Goal: Task Accomplishment & Management: Use online tool/utility

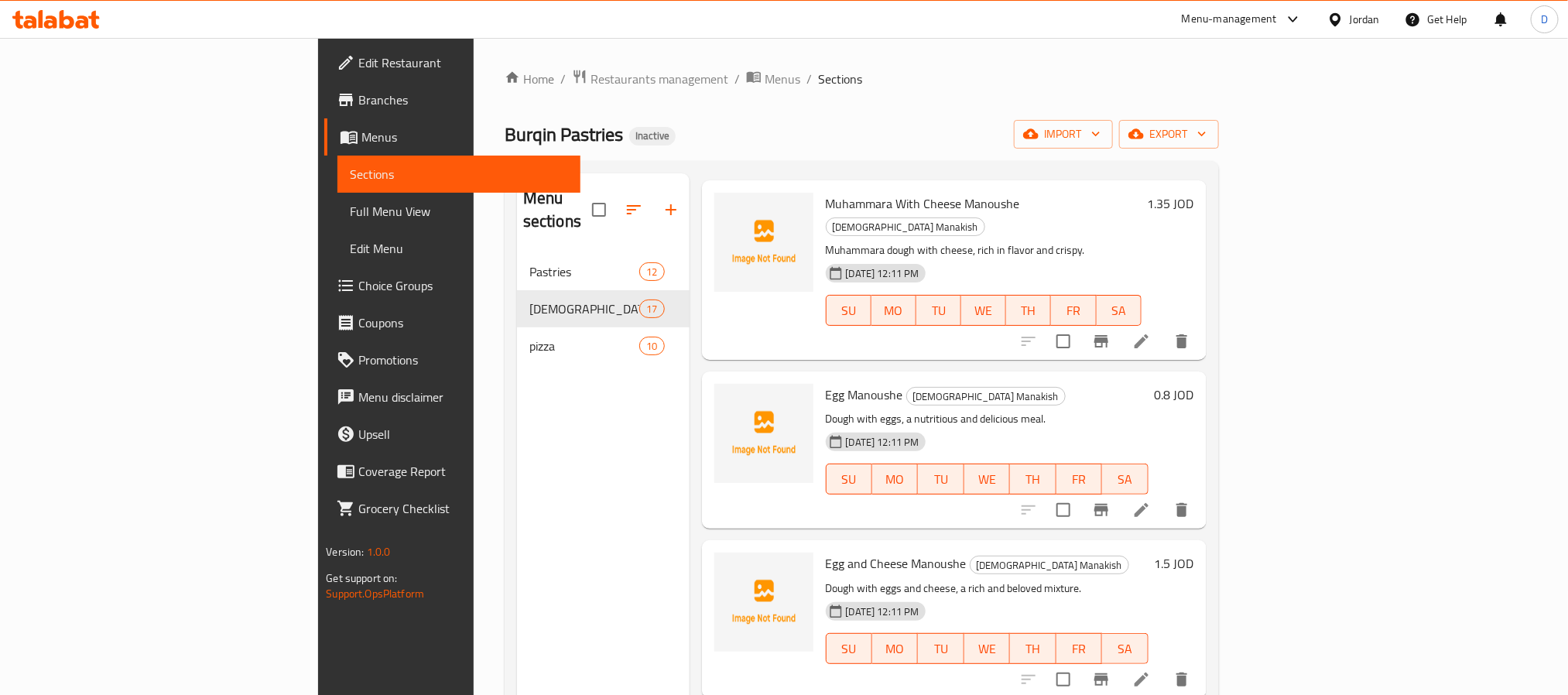
click at [350, 205] on span "Full Menu View" at bounding box center [458, 211] width 217 height 19
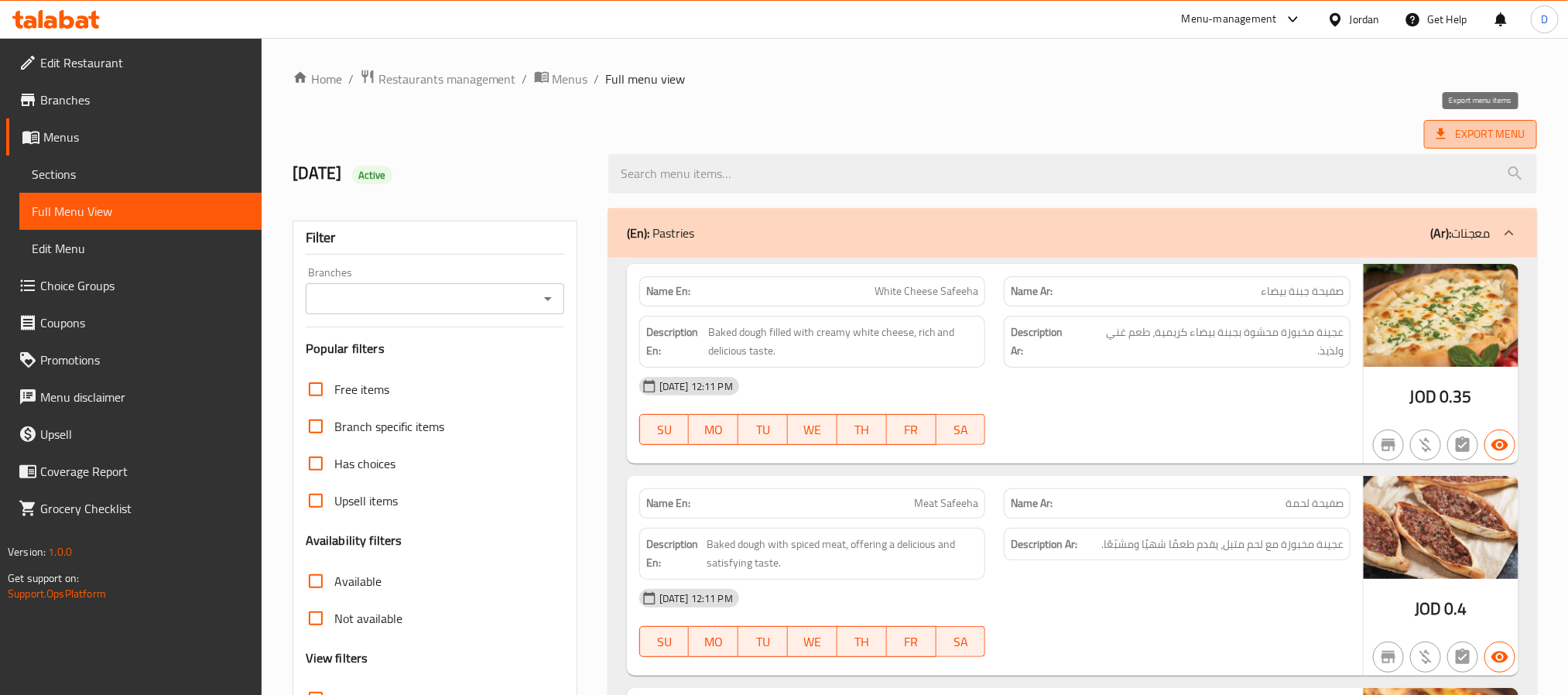
click at [1445, 133] on icon at bounding box center [1441, 134] width 15 height 15
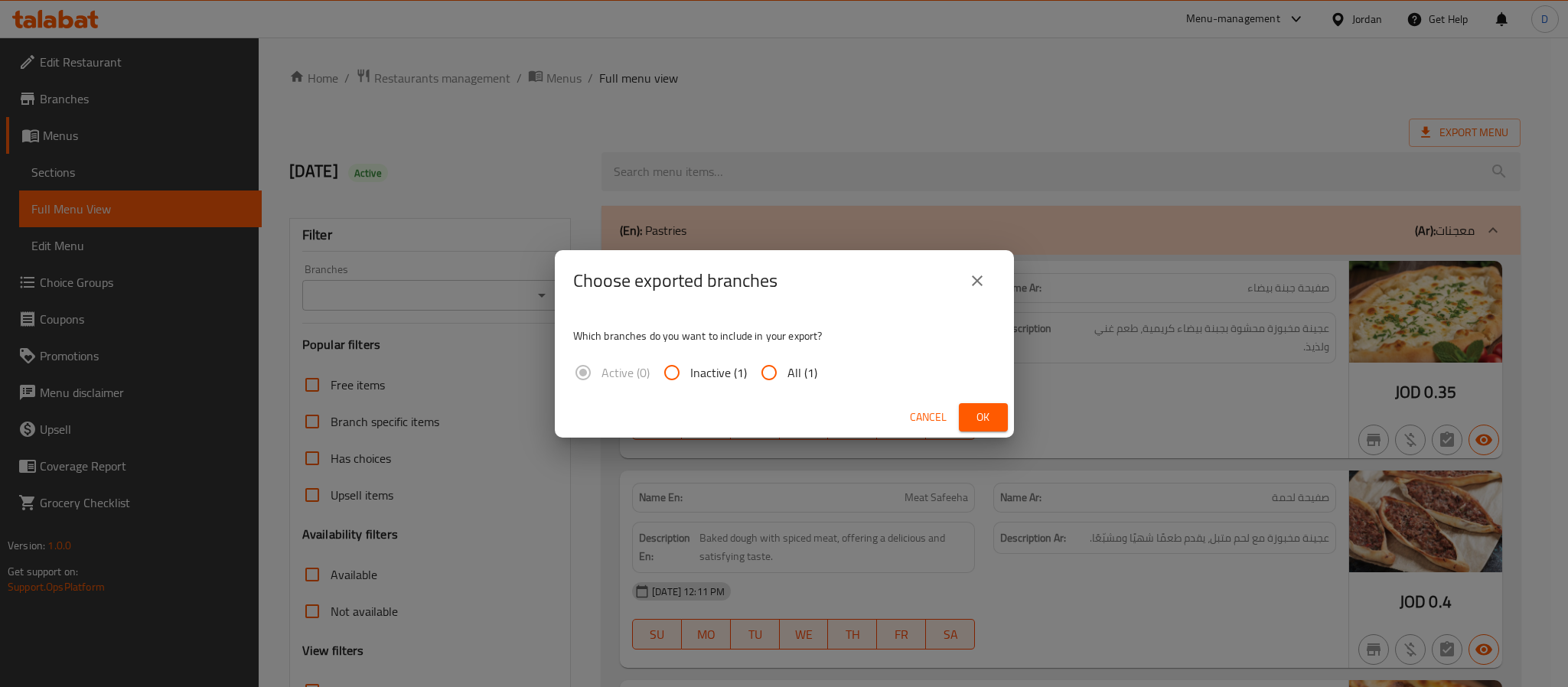
click at [979, 414] on span "Ok" at bounding box center [983, 417] width 25 height 19
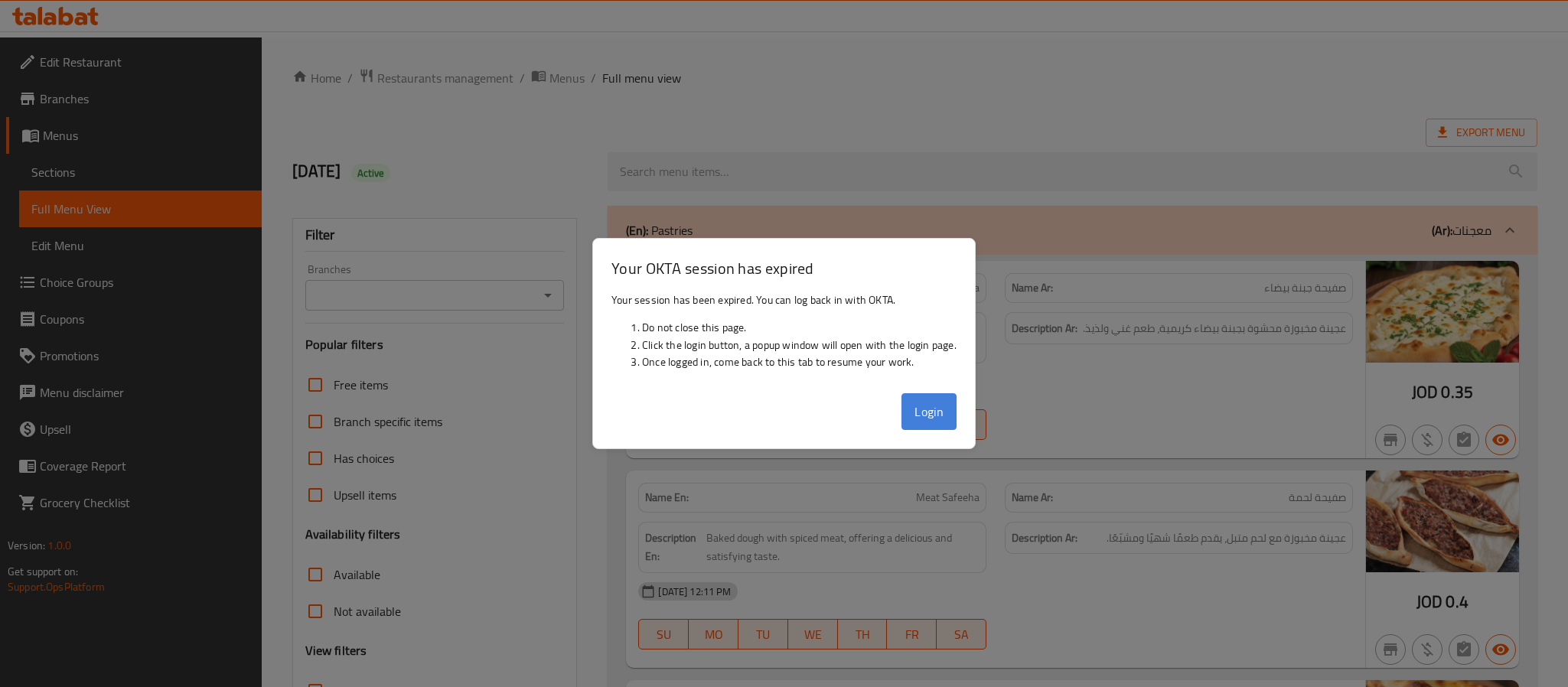
click at [930, 406] on button "Login" at bounding box center [929, 412] width 55 height 37
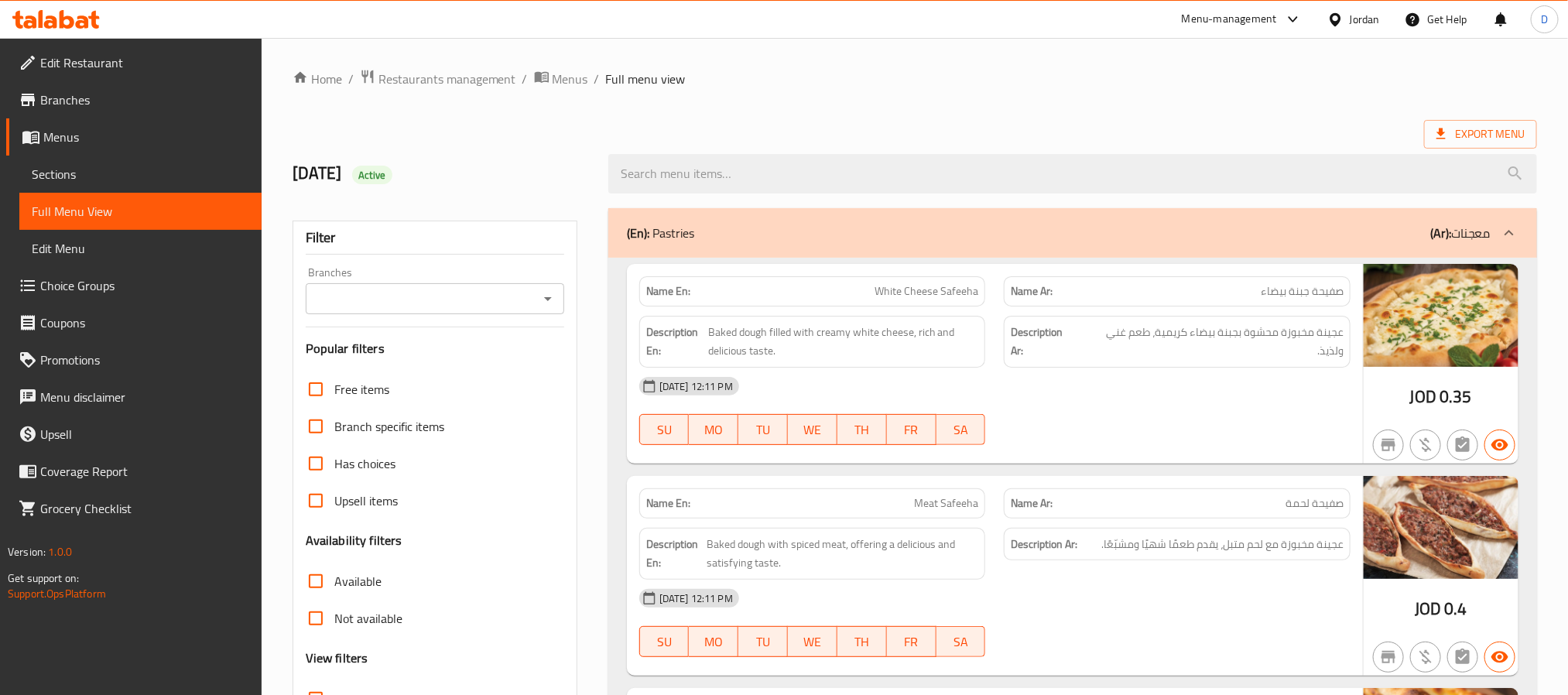
click at [1338, 30] on div "Jordan" at bounding box center [1354, 19] width 77 height 37
click at [1350, 22] on div "Jordan" at bounding box center [1364, 19] width 30 height 17
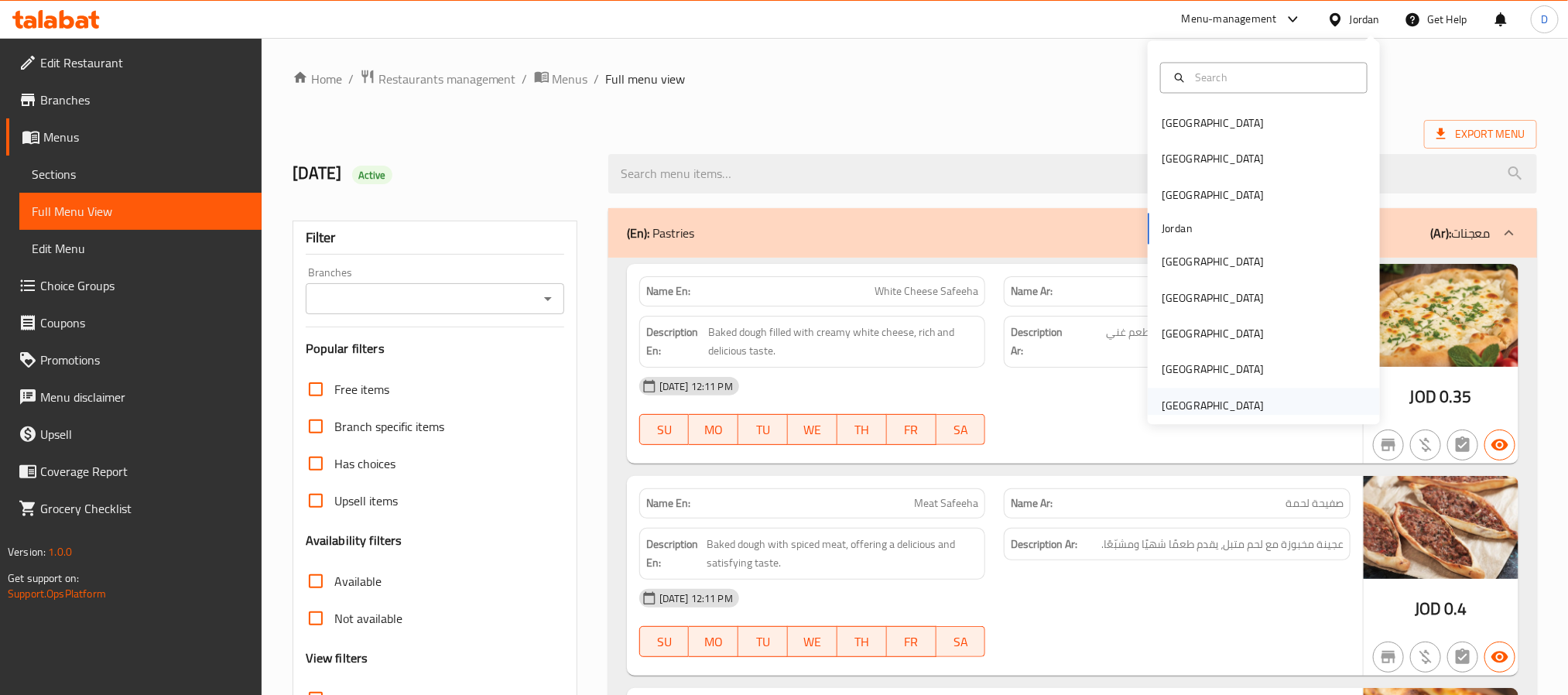
click at [1249, 404] on div "[GEOGRAPHIC_DATA]" at bounding box center [1213, 405] width 127 height 35
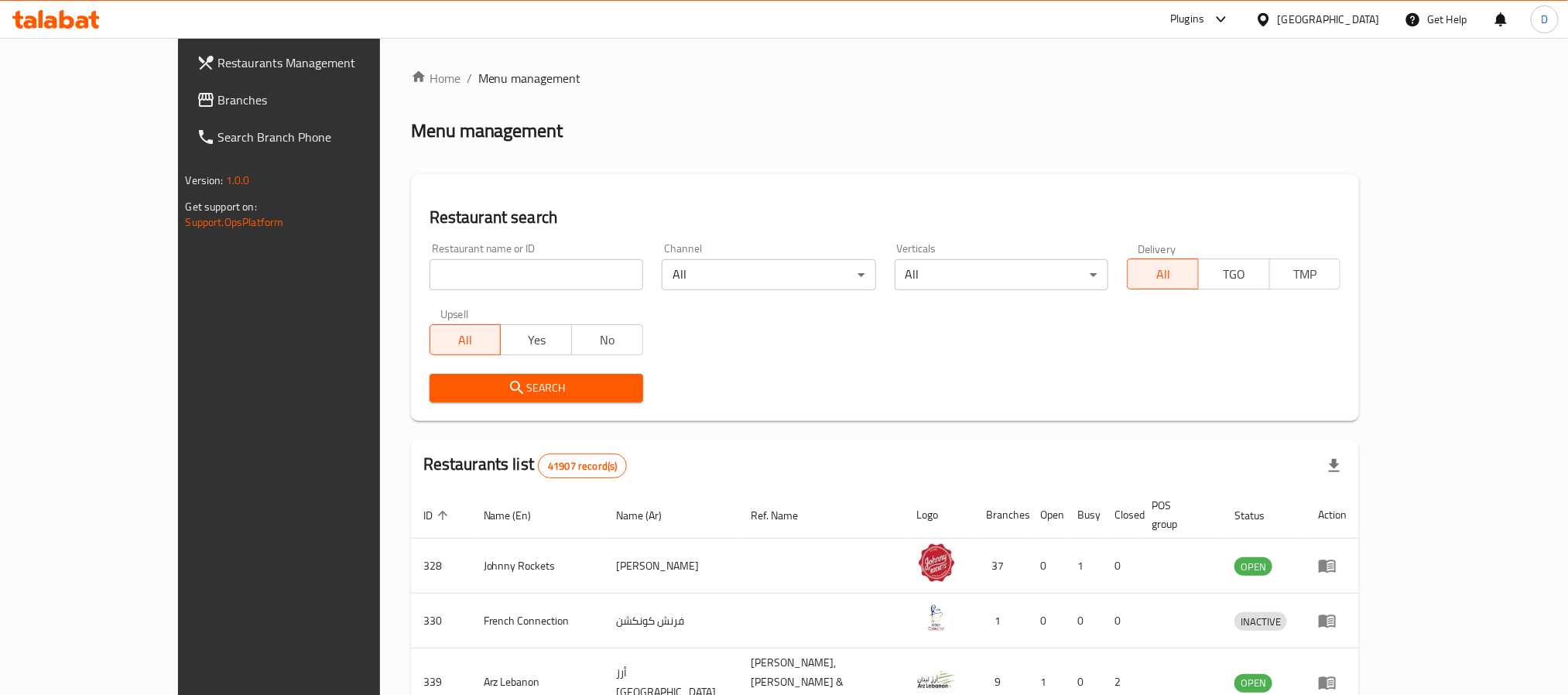
click at [1197, 19] on div "Plugins" at bounding box center [1187, 19] width 34 height 19
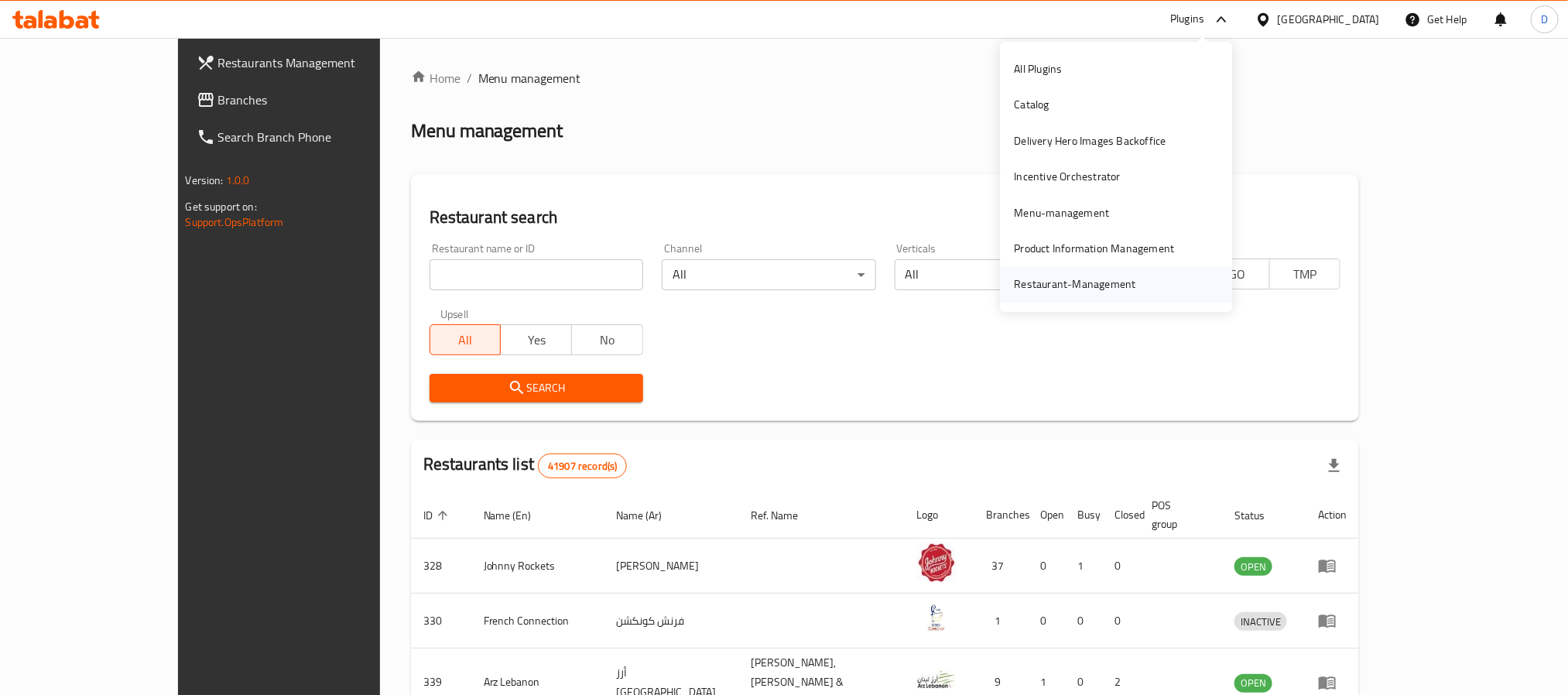
click at [1113, 276] on div "Restaurant-Management" at bounding box center [1075, 283] width 122 height 17
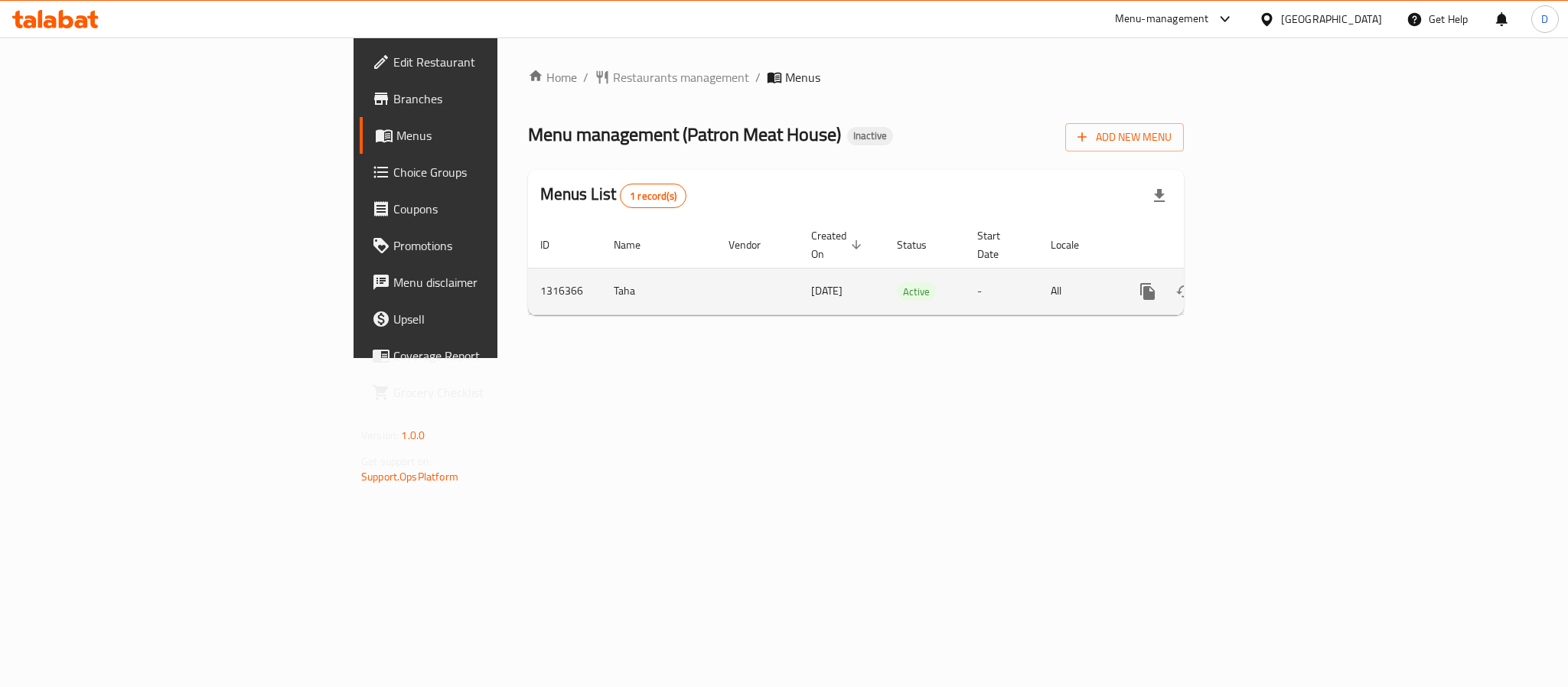
click at [1277, 276] on link "enhanced table" at bounding box center [1258, 291] width 37 height 37
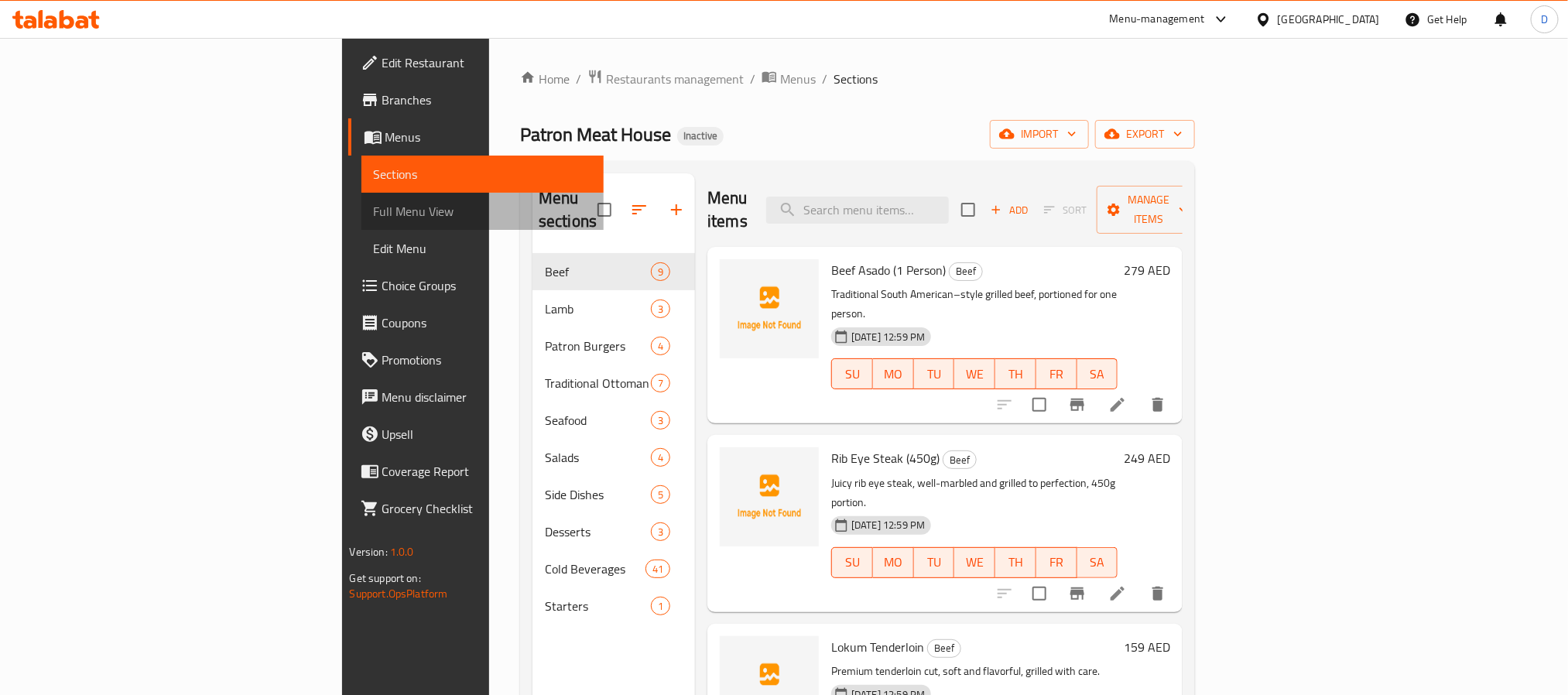
drag, startPoint x: 135, startPoint y: 212, endPoint x: 175, endPoint y: 23, distance: 193.2
click at [374, 212] on span "Full Menu View" at bounding box center [482, 211] width 217 height 19
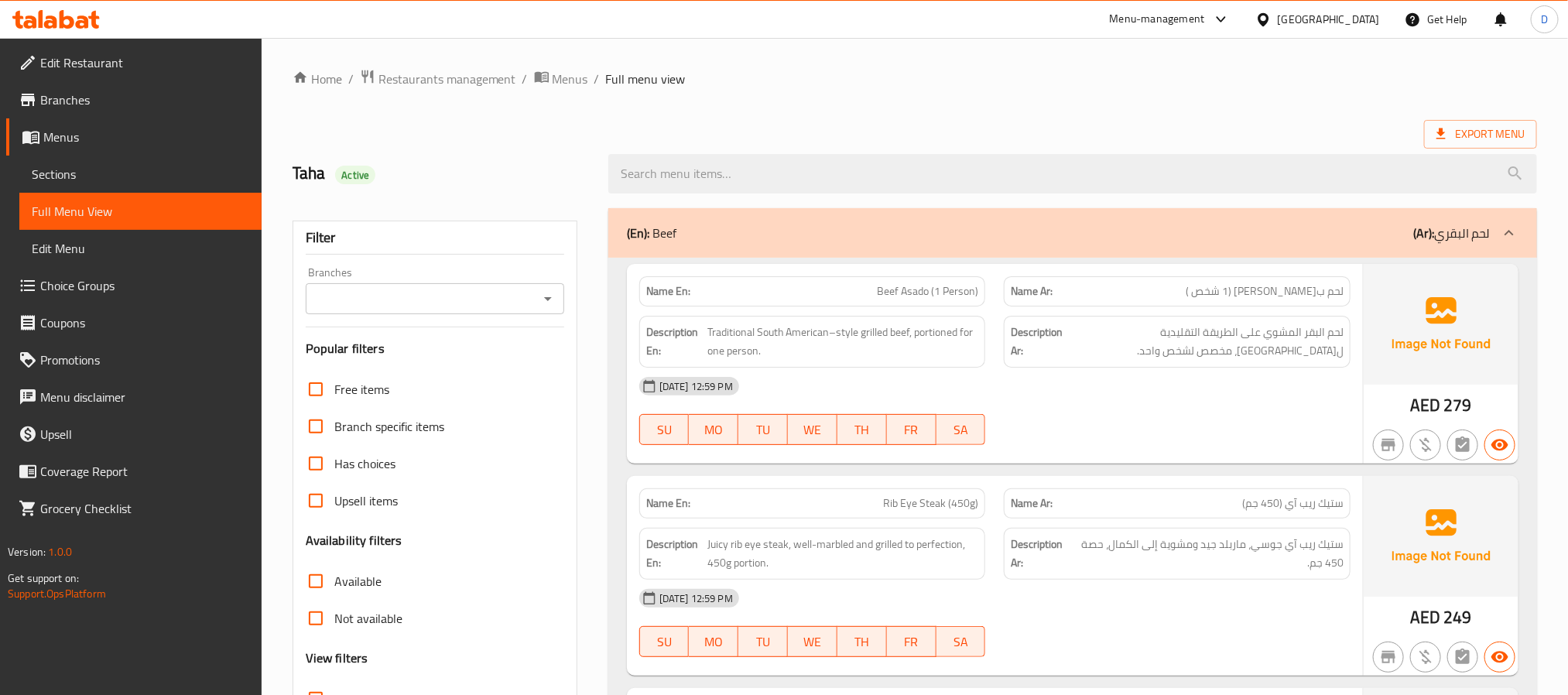
drag, startPoint x: 1128, startPoint y: 382, endPoint x: 1106, endPoint y: 386, distance: 22.4
click at [1128, 382] on div "[DATE] 12:59 PM" at bounding box center [995, 386] width 730 height 37
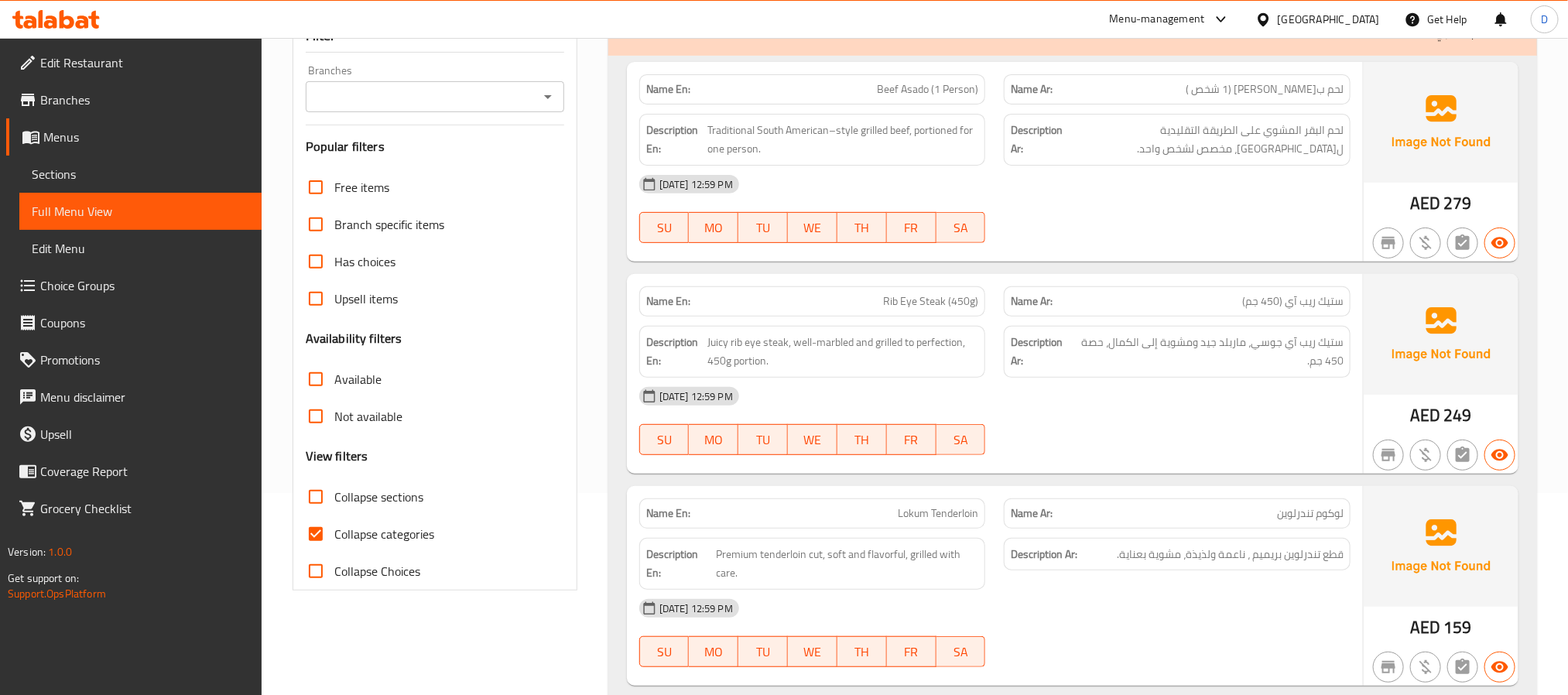
scroll to position [232, 0]
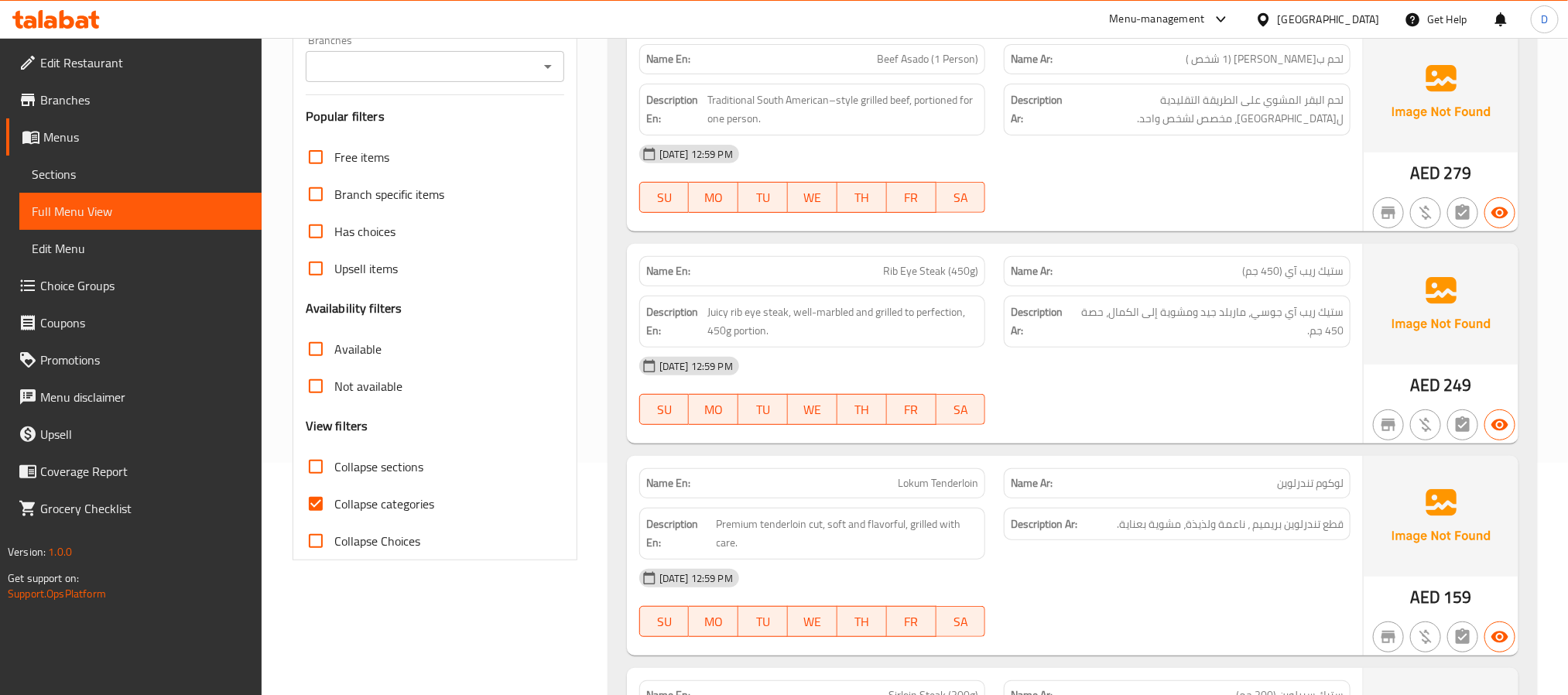
click at [395, 502] on span "Collapse categories" at bounding box center [384, 503] width 100 height 19
click at [334, 502] on input "Collapse categories" at bounding box center [316, 504] width 37 height 37
checkbox input "false"
click at [399, 465] on span "Collapse sections" at bounding box center [379, 466] width 89 height 19
click at [334, 465] on input "Collapse sections" at bounding box center [316, 466] width 37 height 37
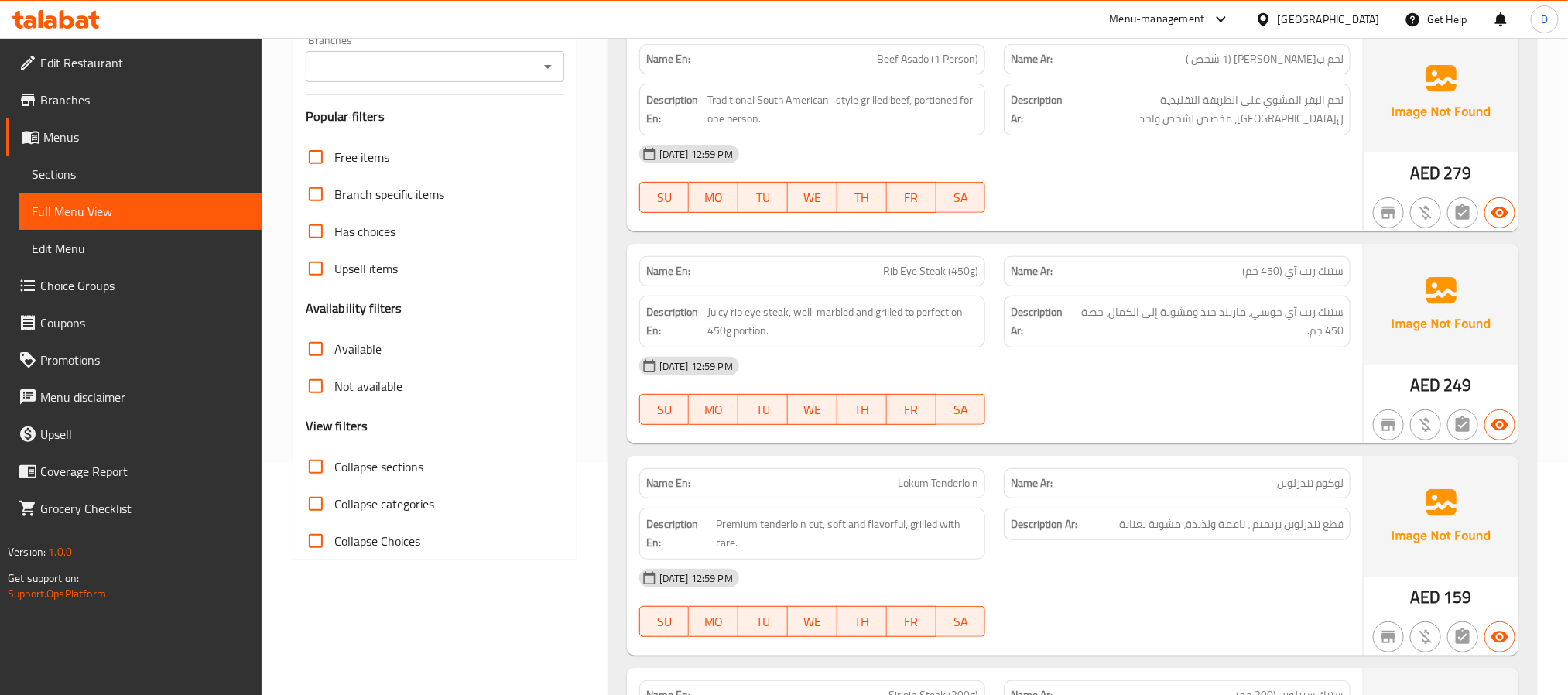
checkbox input "true"
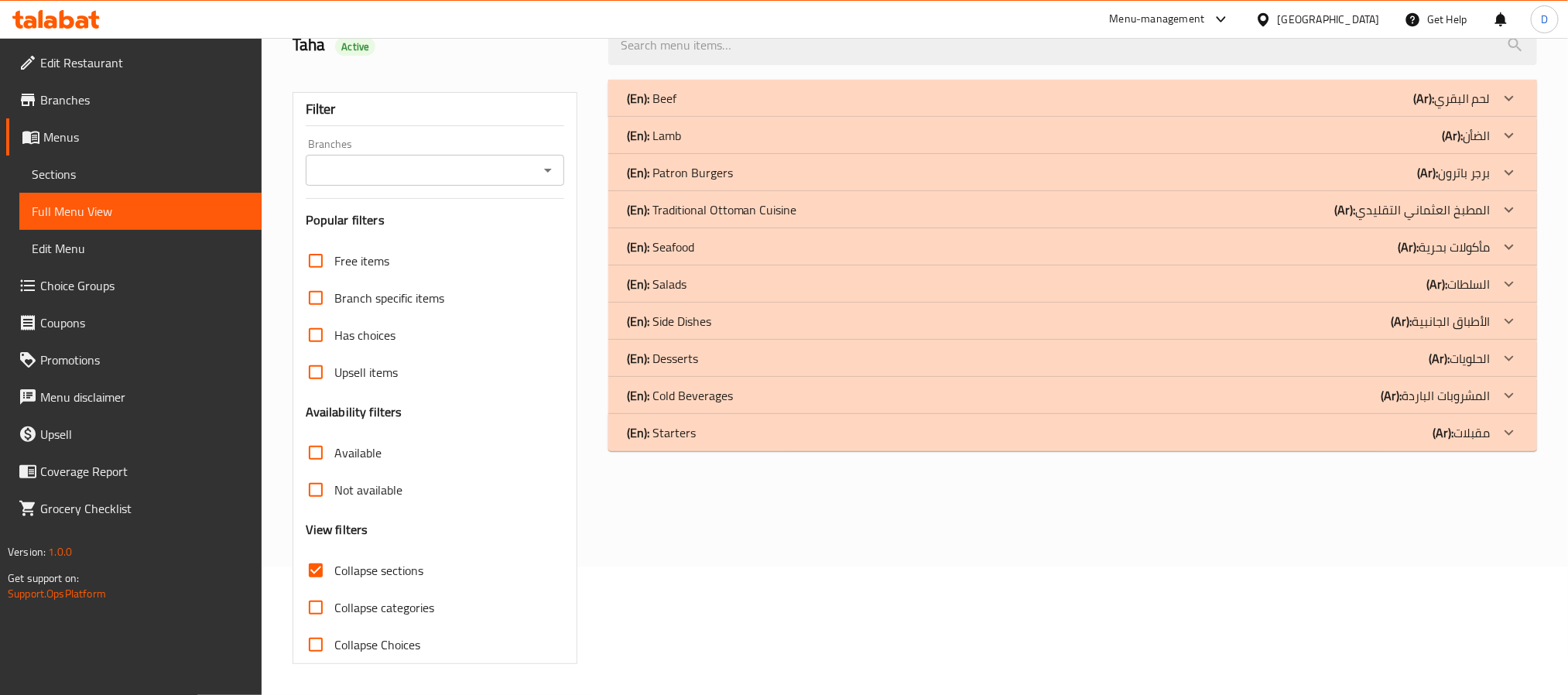
scroll to position [130, 0]
click at [788, 284] on div "(En): Salads (Ar): السلطات" at bounding box center [1058, 283] width 863 height 19
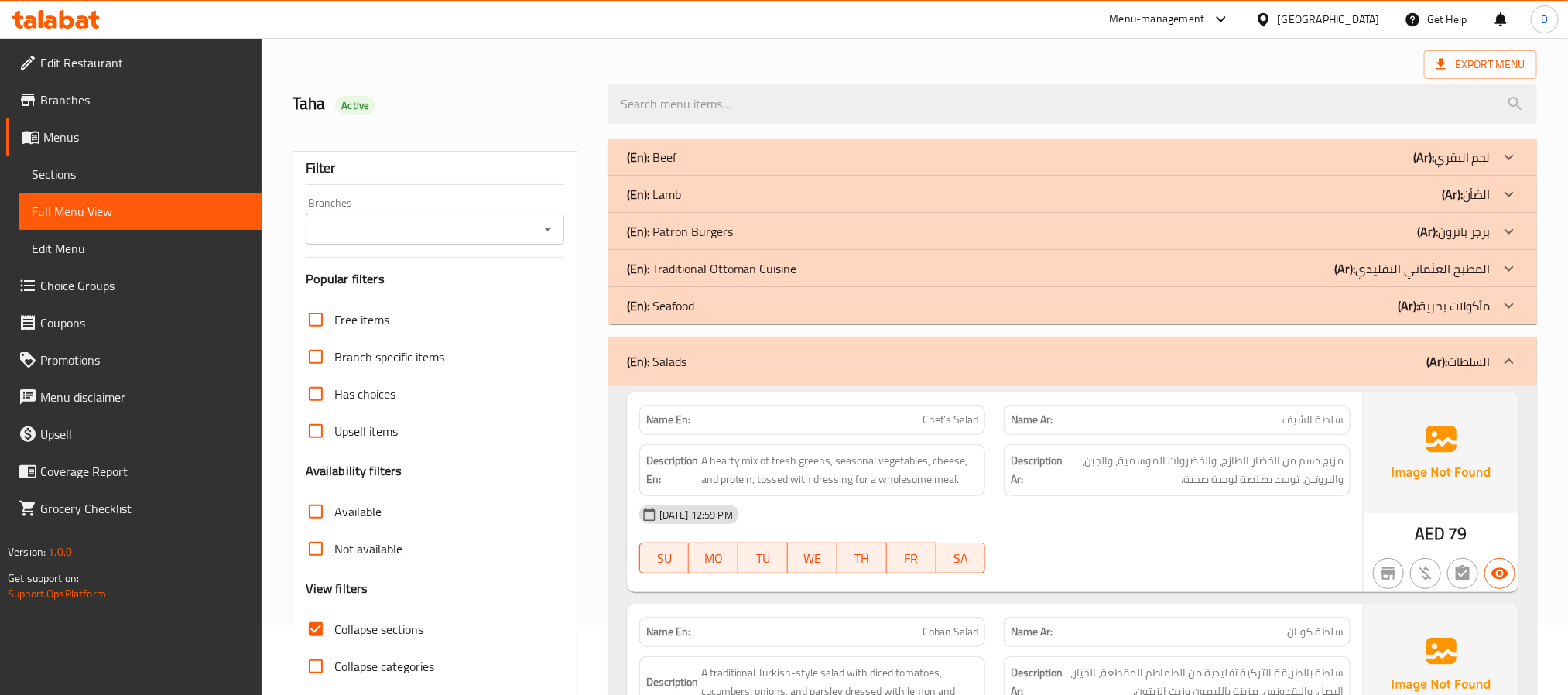
scroll to position [38, 0]
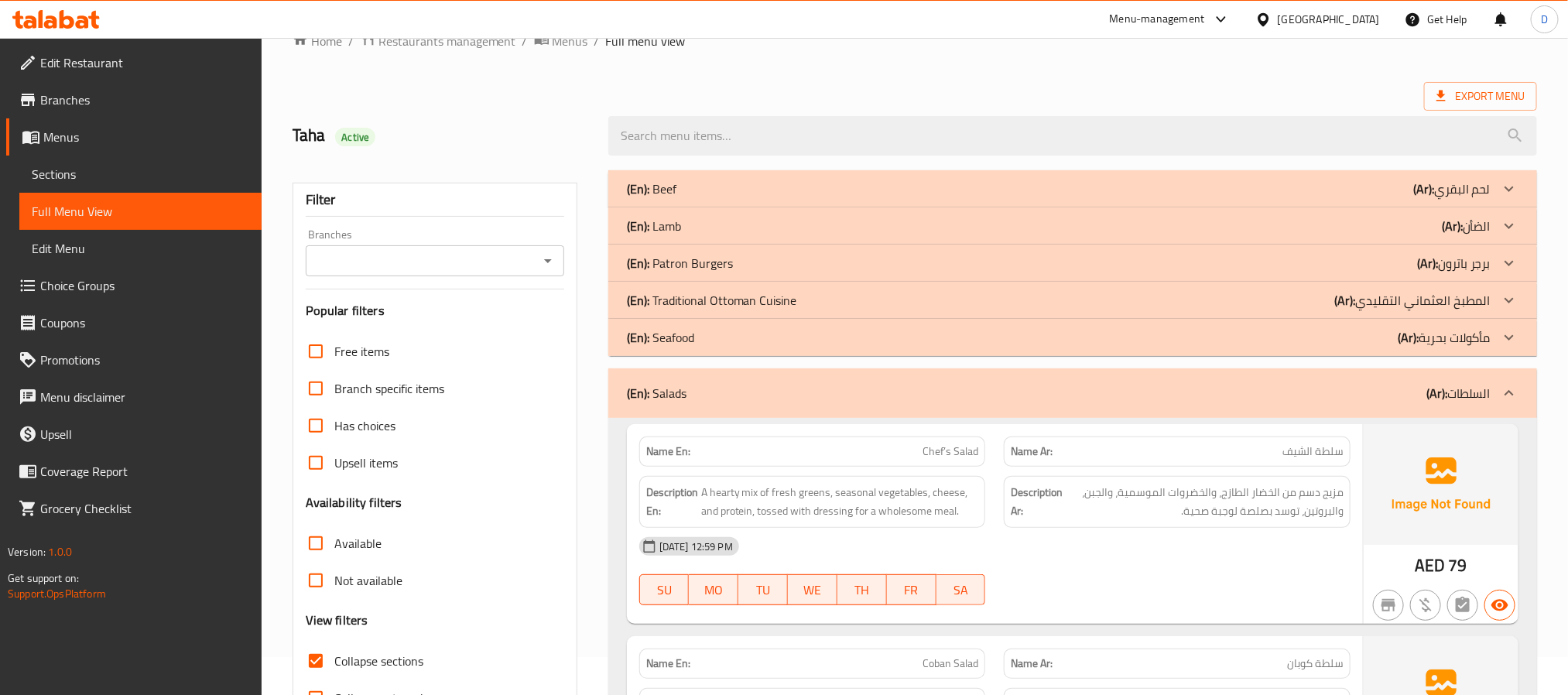
click at [1160, 186] on div "(En): Beef (Ar): لحم البقري" at bounding box center [1058, 188] width 863 height 19
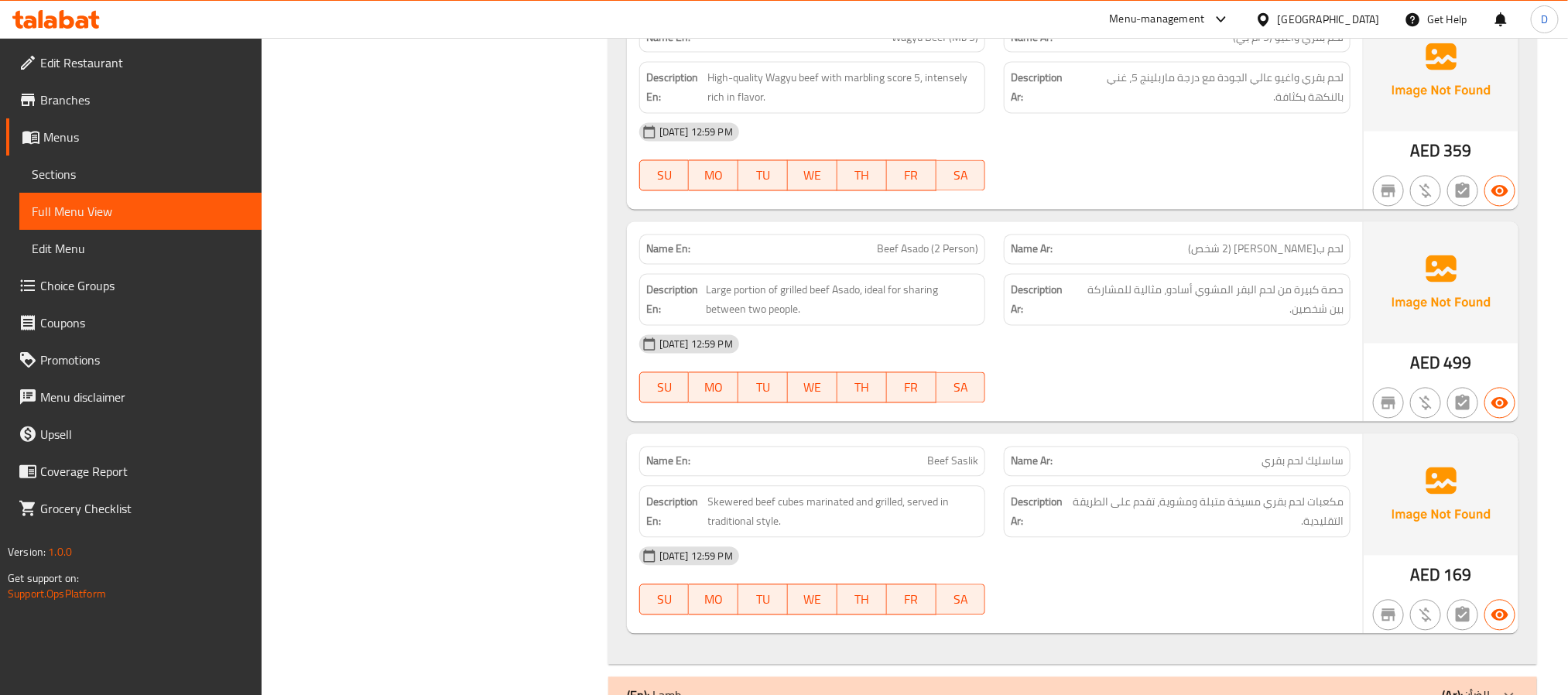
scroll to position [1663, 0]
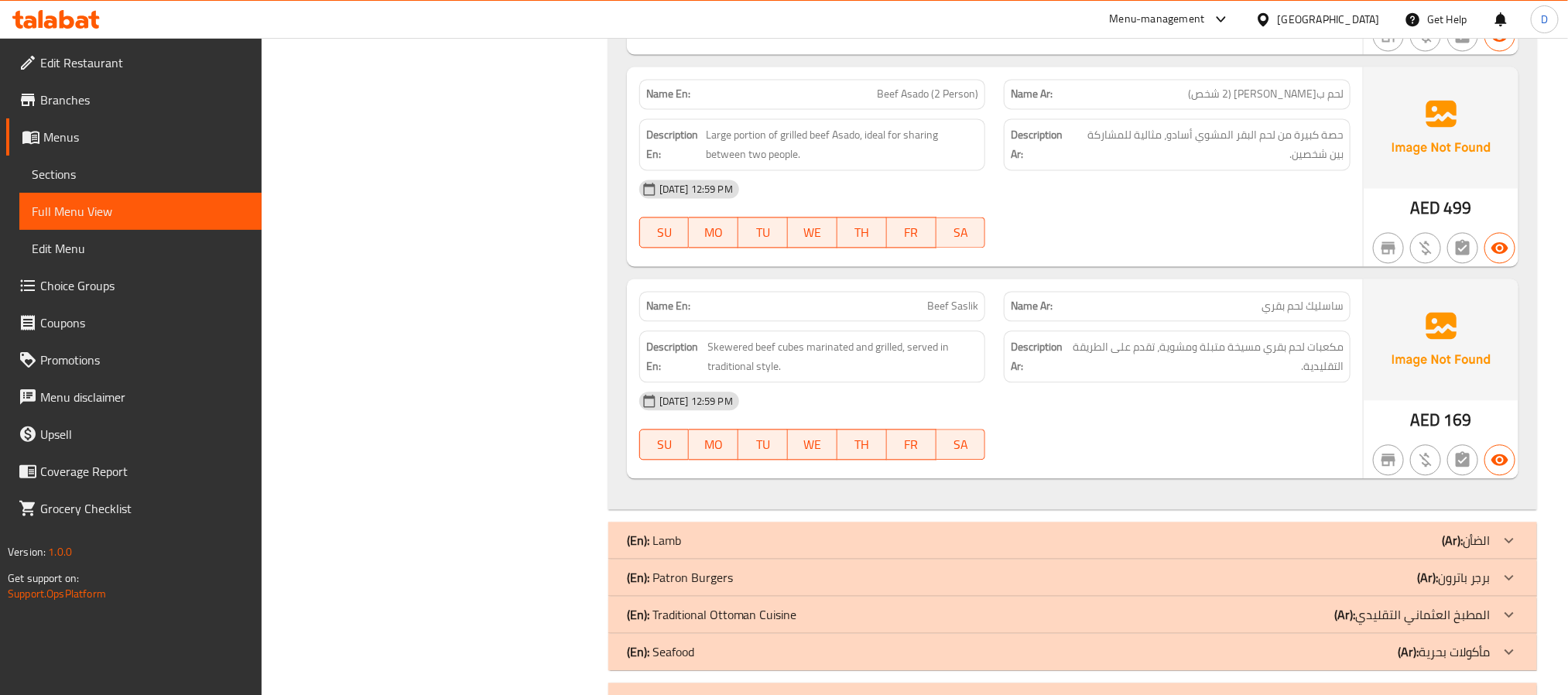
click at [1227, 540] on div "(En): Lamb (Ar): الضأن" at bounding box center [1072, 540] width 929 height 37
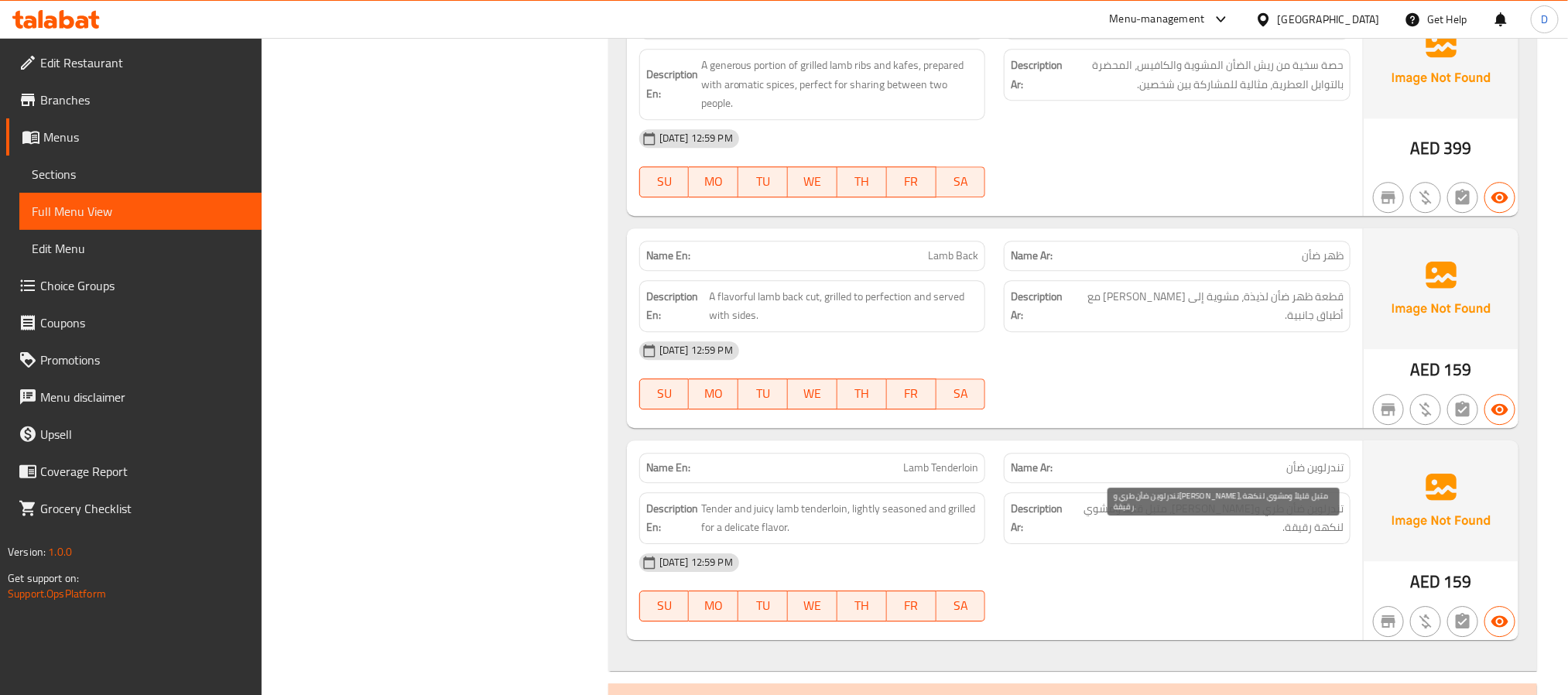
scroll to position [2360, 0]
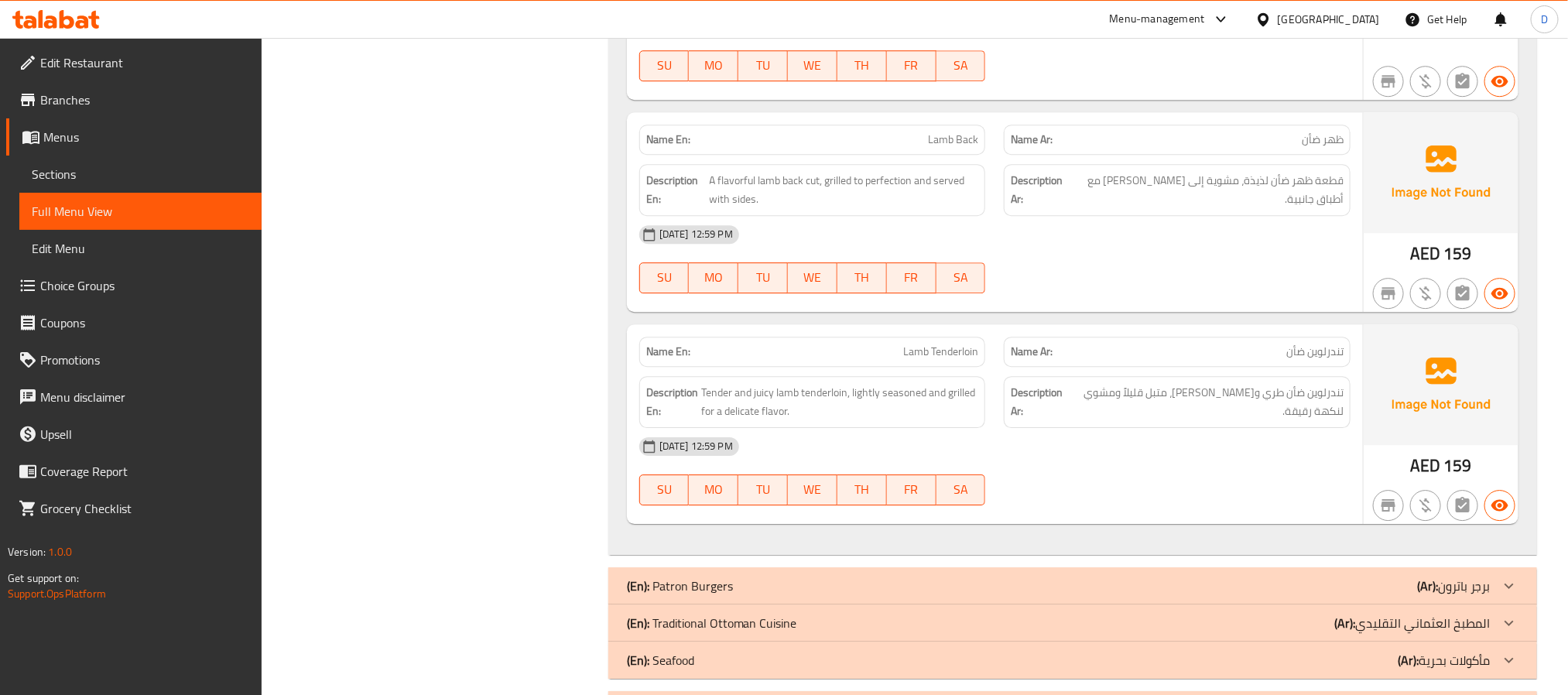
click at [1265, 632] on div "(En): Traditional Ottoman Cuisine (Ar): المطبخ العثماني التقليدي" at bounding box center [1058, 623] width 863 height 19
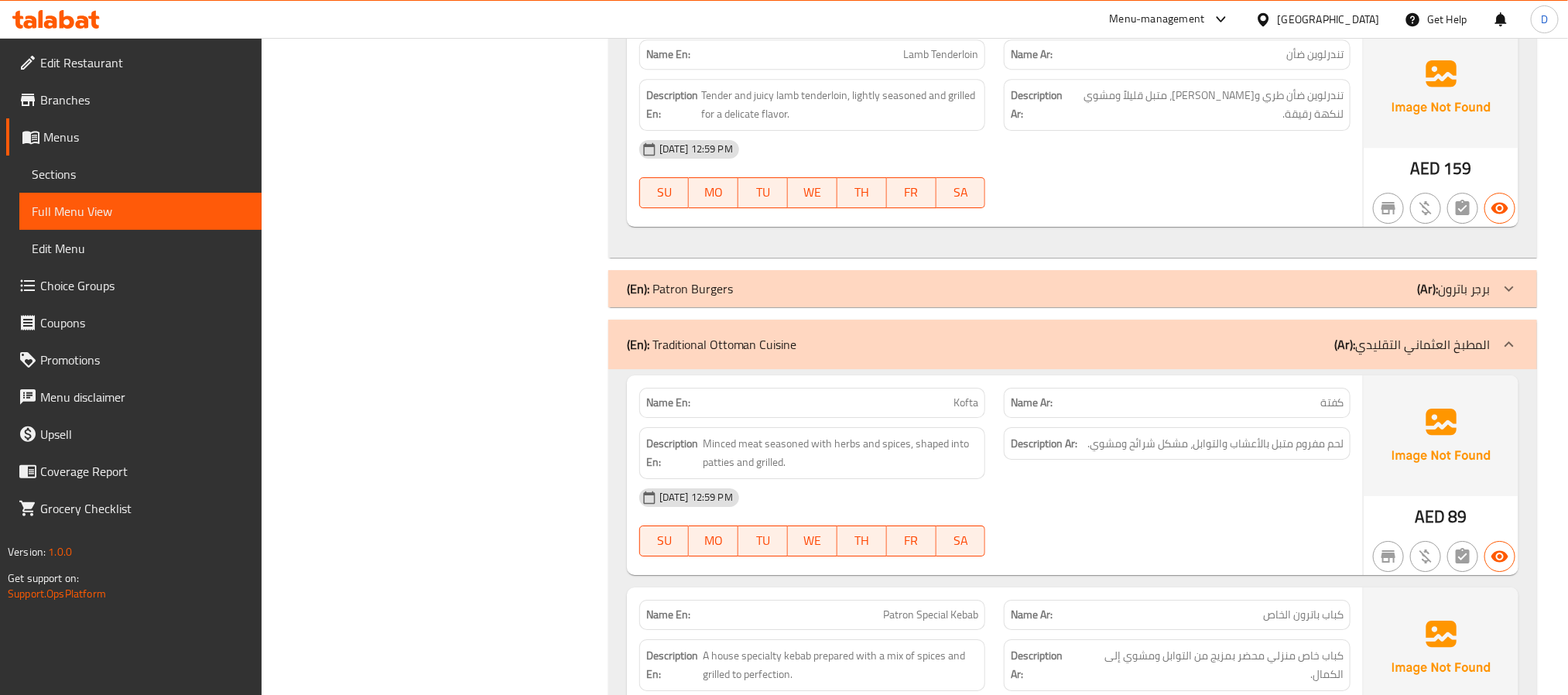
scroll to position [2592, 0]
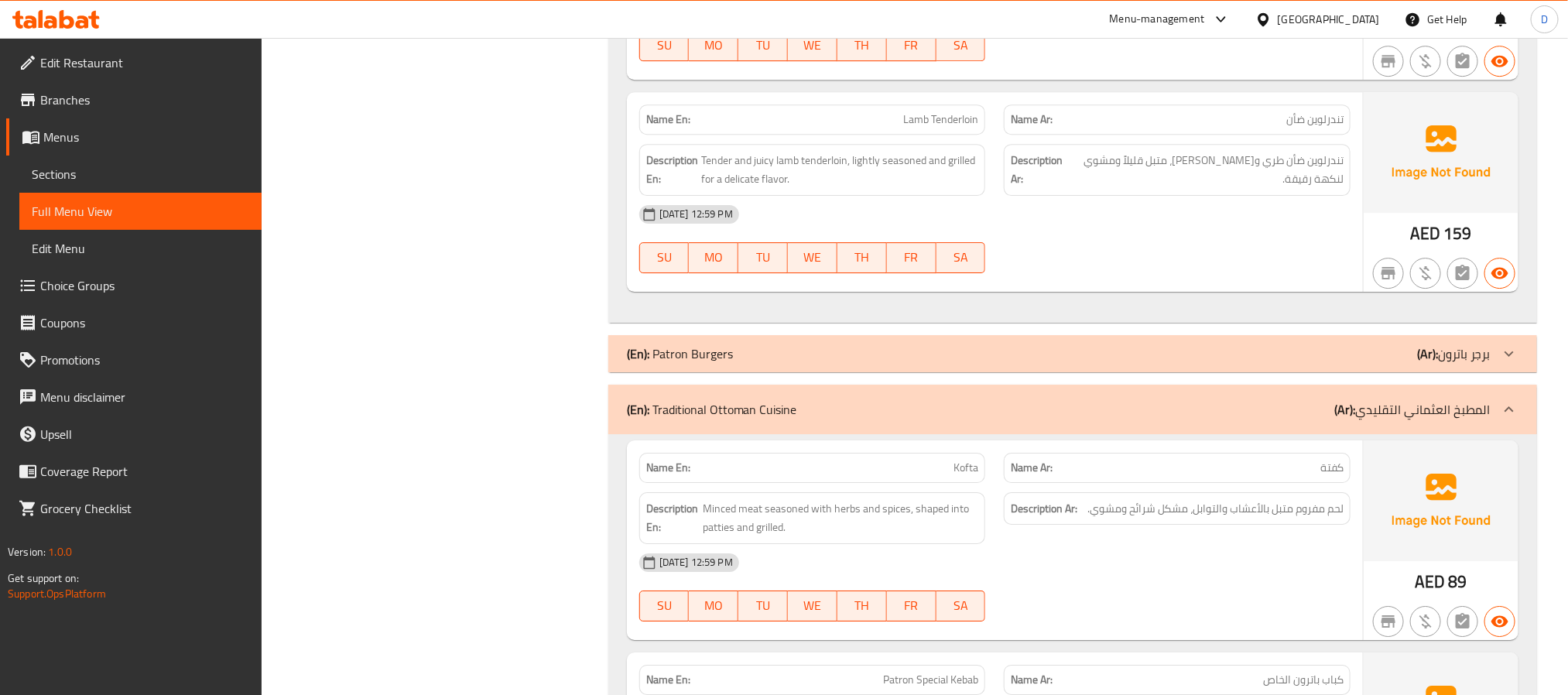
click at [1197, 360] on div "(En): Patron Burgers (Ar): برجر باترون" at bounding box center [1058, 354] width 863 height 19
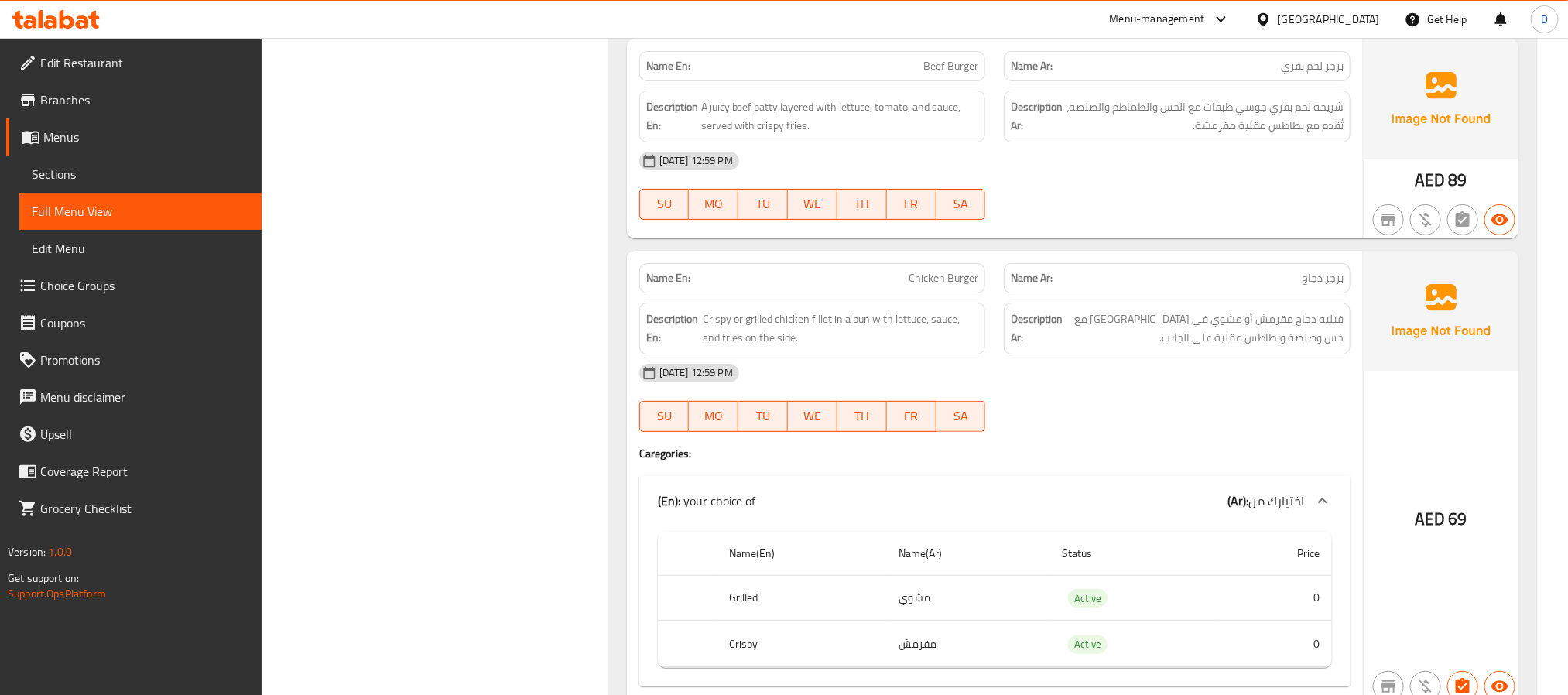
scroll to position [3172, 0]
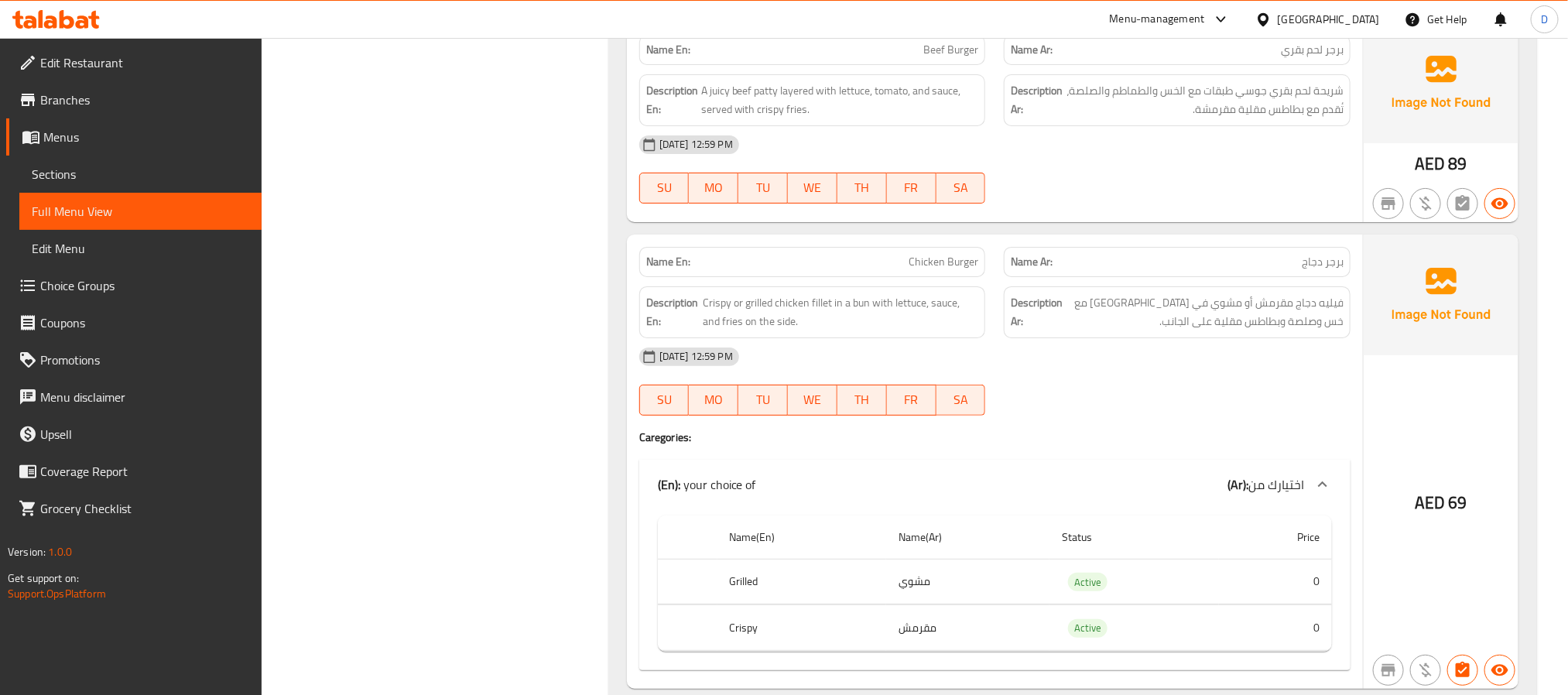
click at [1260, 425] on div at bounding box center [1177, 416] width 366 height 19
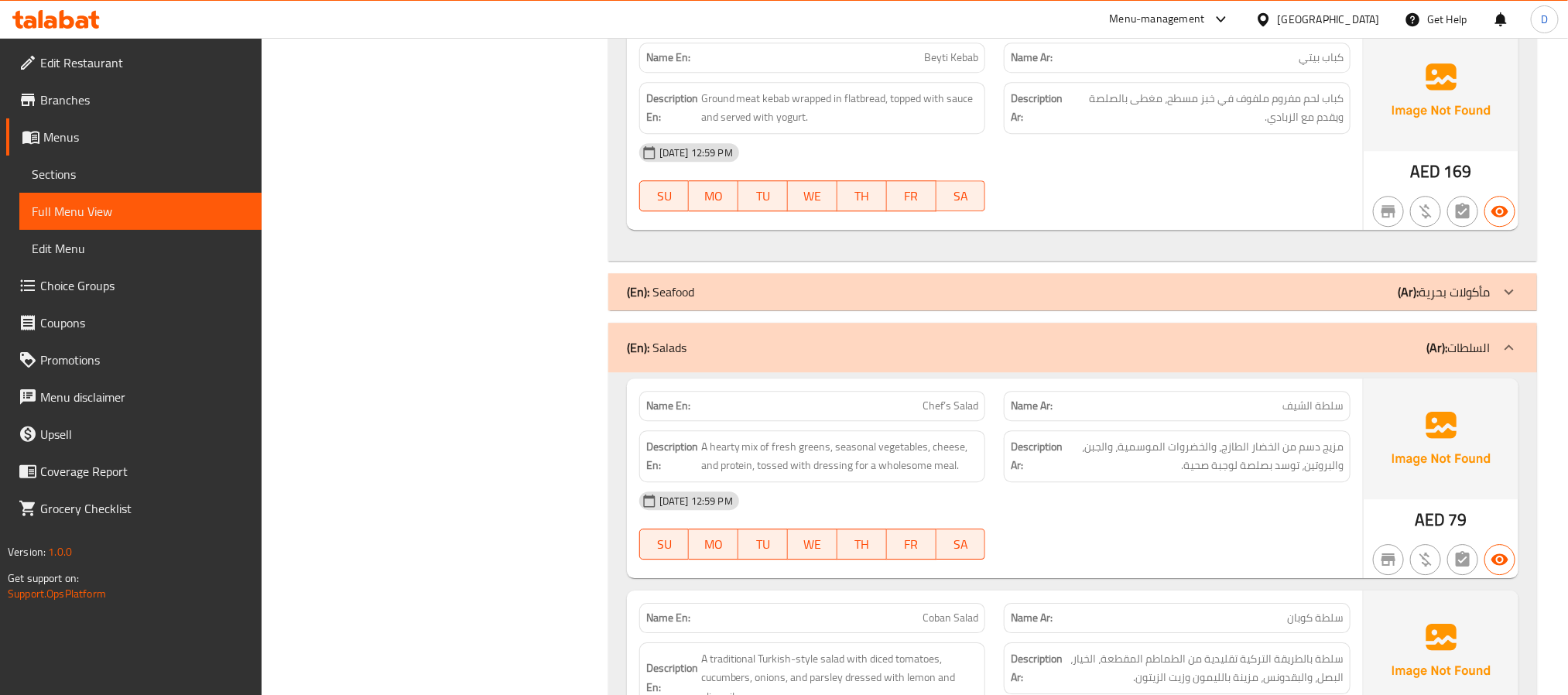
scroll to position [5378, 0]
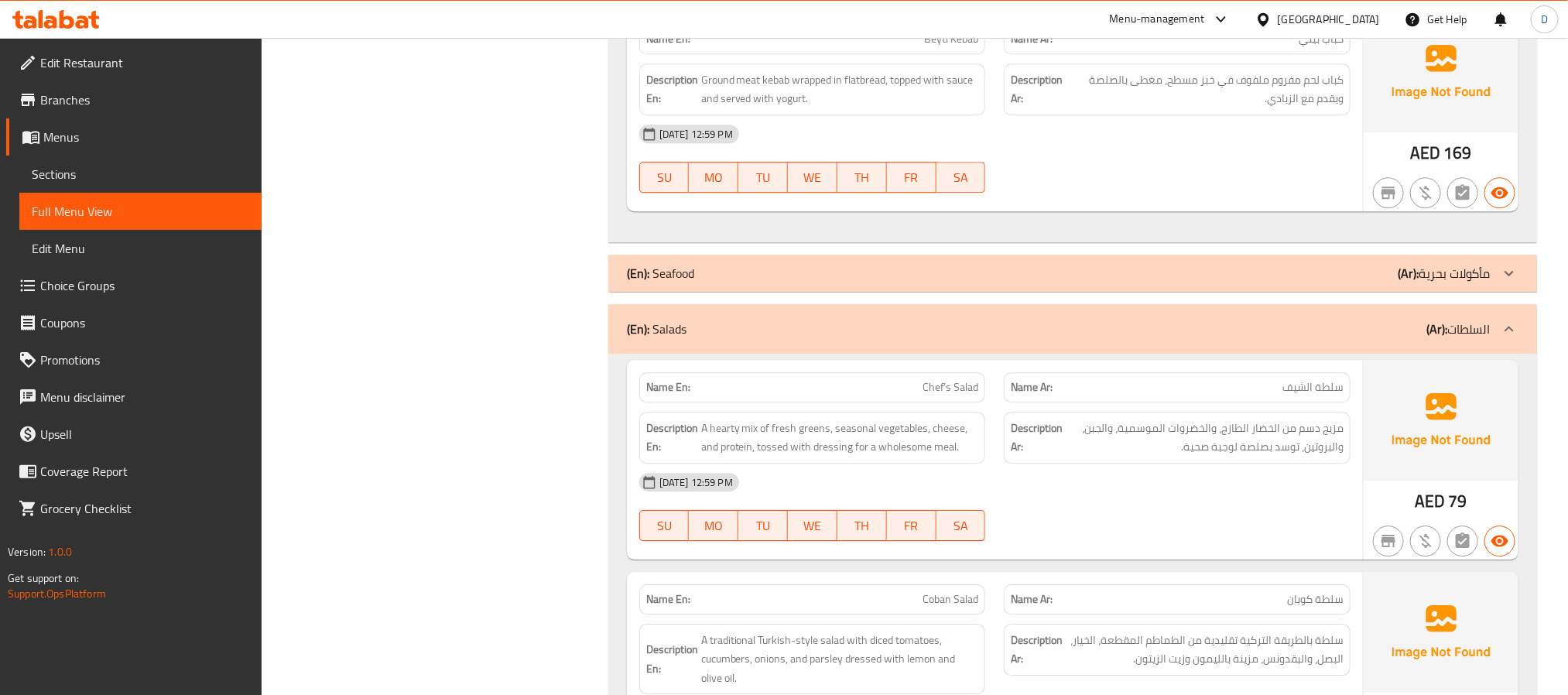
click at [1207, 283] on div "(En): Seafood (Ar): مأكولات بحرية" at bounding box center [1058, 273] width 863 height 19
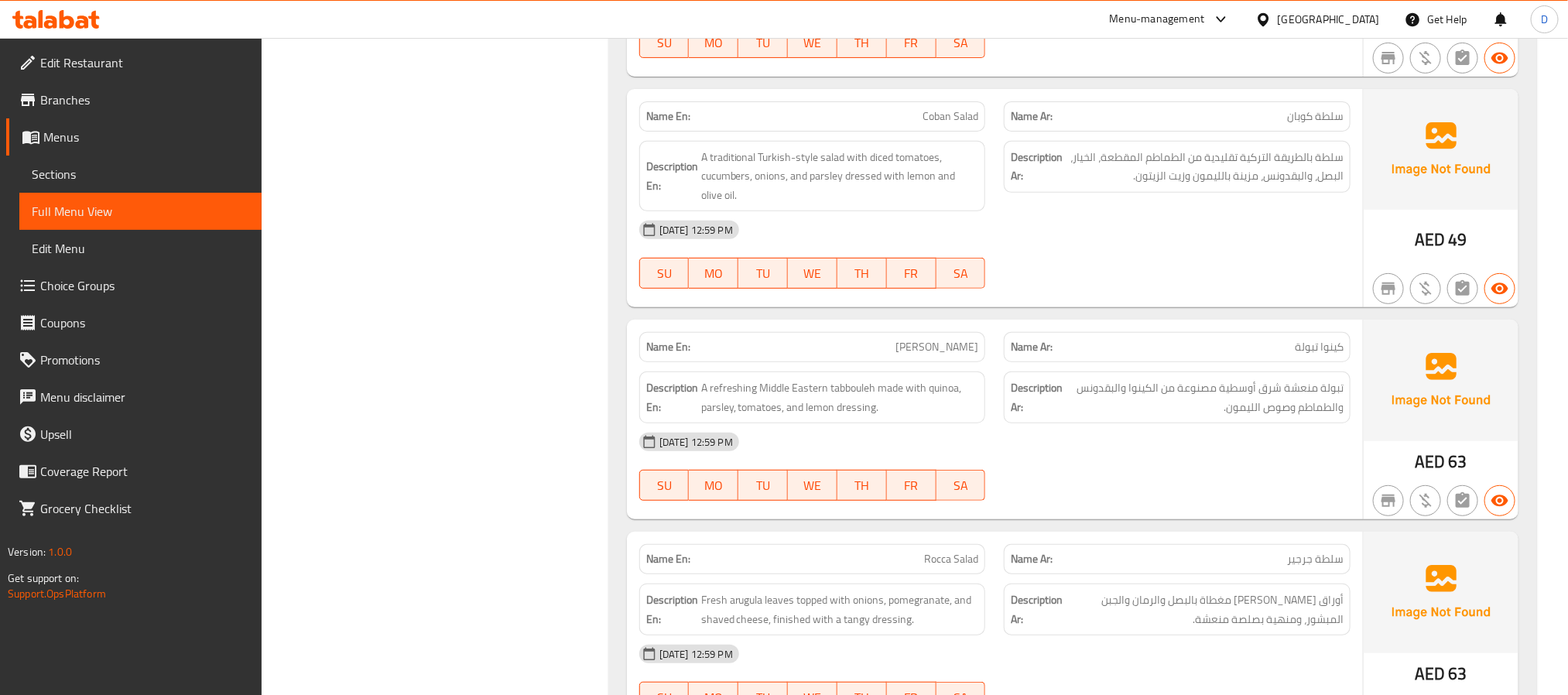
scroll to position [6835, 0]
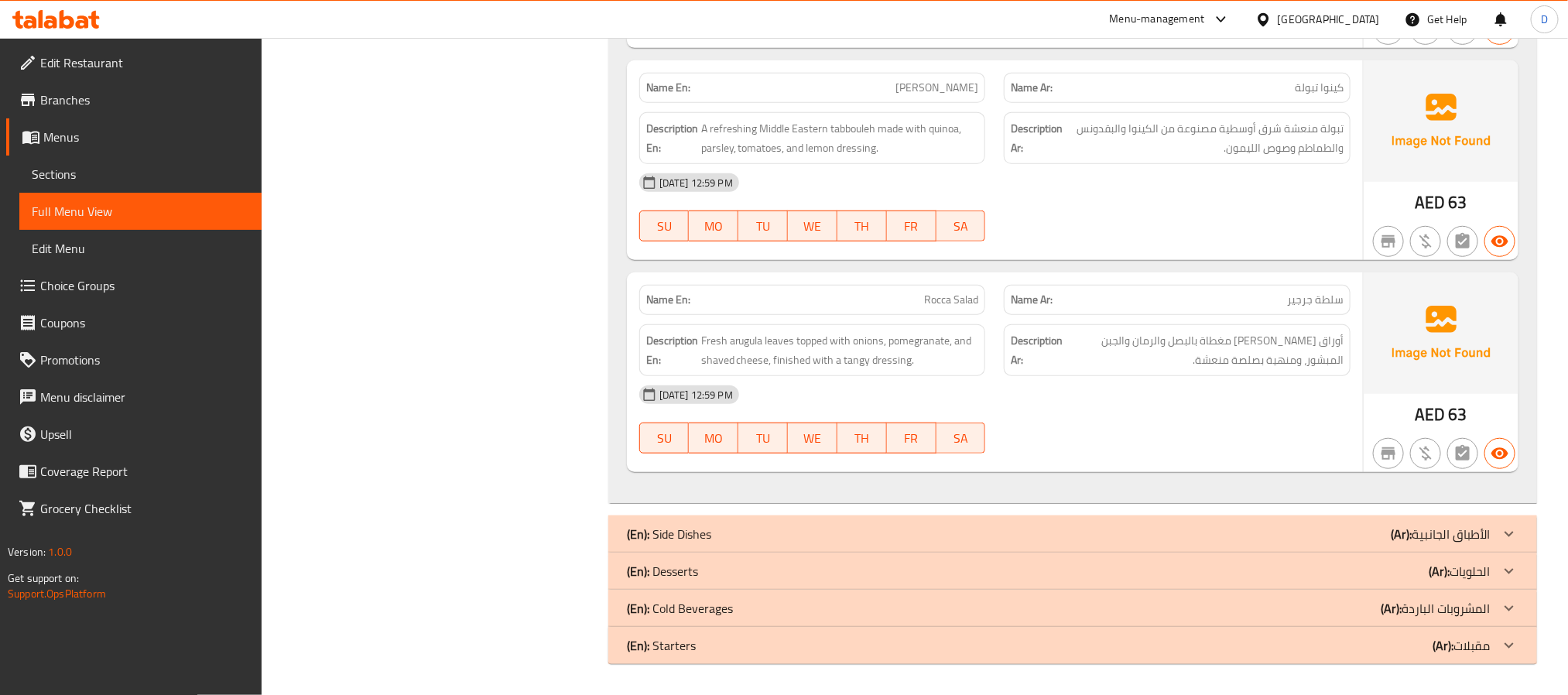
click at [1129, 519] on div "(En): Side Dishes (Ar): الأطباق الجانبية" at bounding box center [1072, 534] width 929 height 37
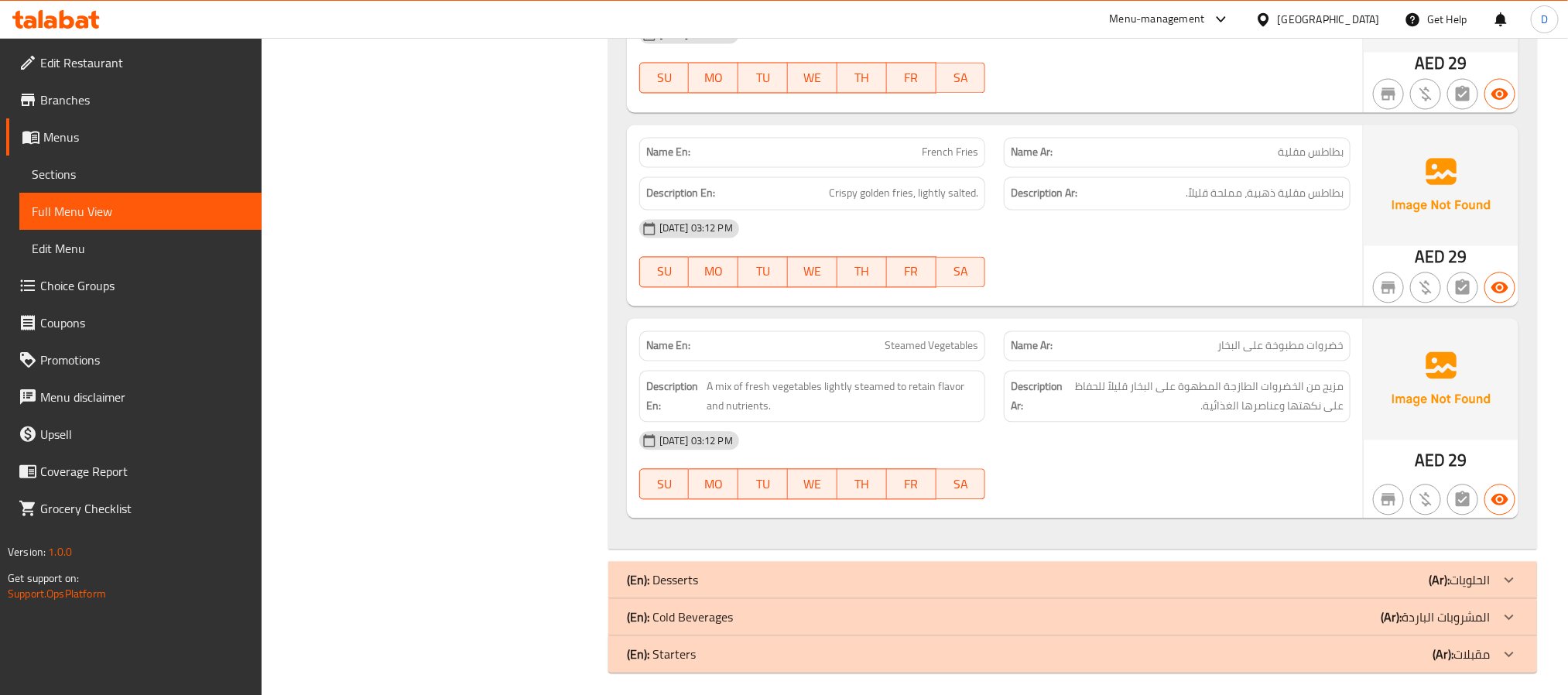
scroll to position [7880, 0]
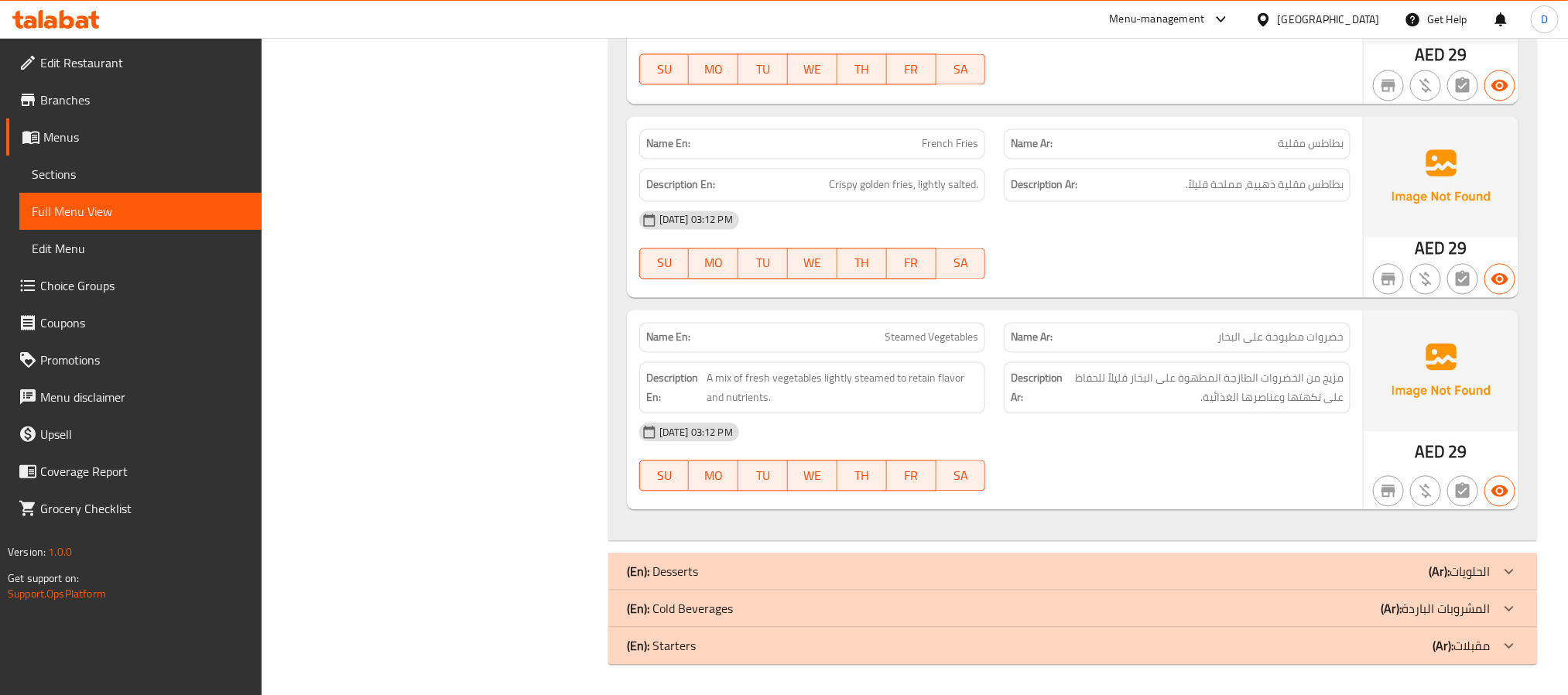
click at [1201, 574] on div "(En): Desserts (Ar): الحلويات" at bounding box center [1072, 571] width 929 height 37
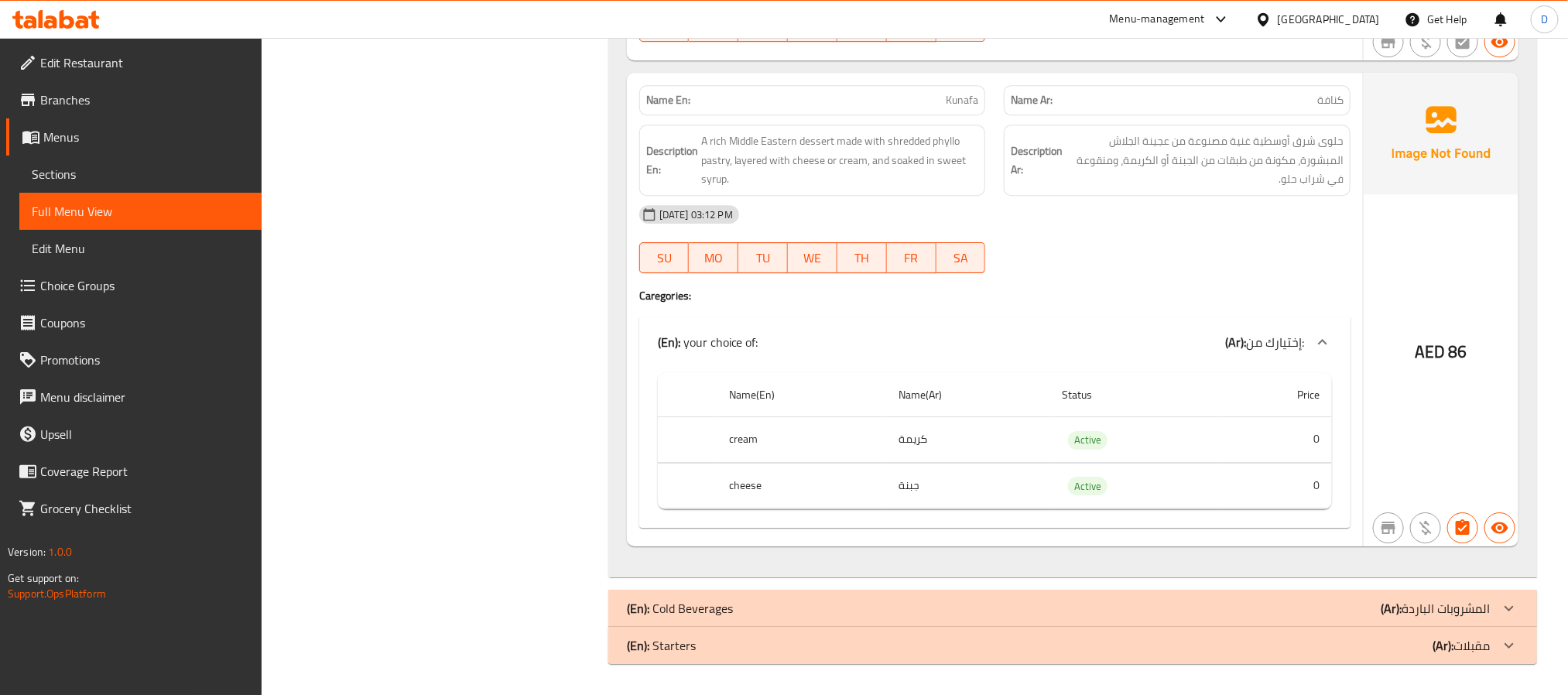
scroll to position [8859, 0]
click at [1307, 590] on div "(En): Cold Beverages (Ar): المشروبات الباردة" at bounding box center [1072, 608] width 929 height 37
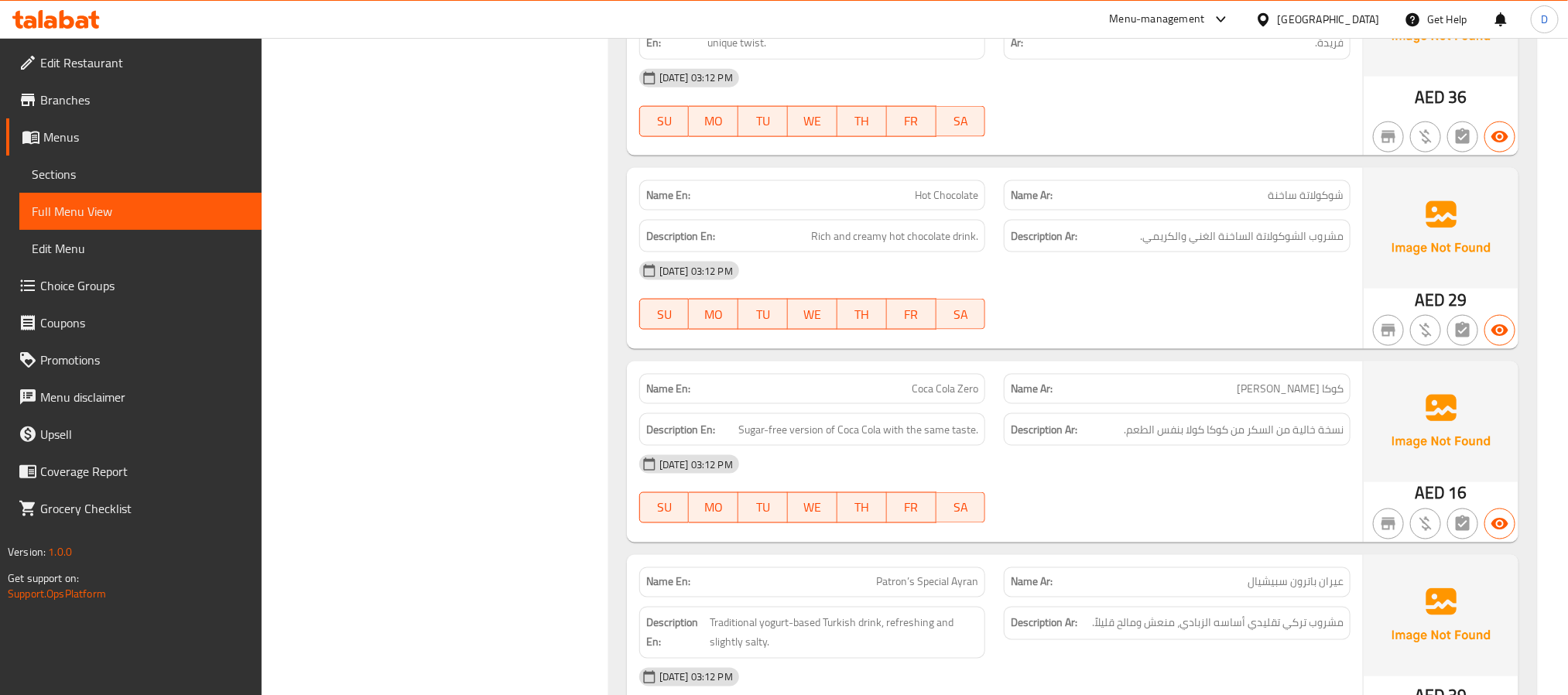
scroll to position [10601, 0]
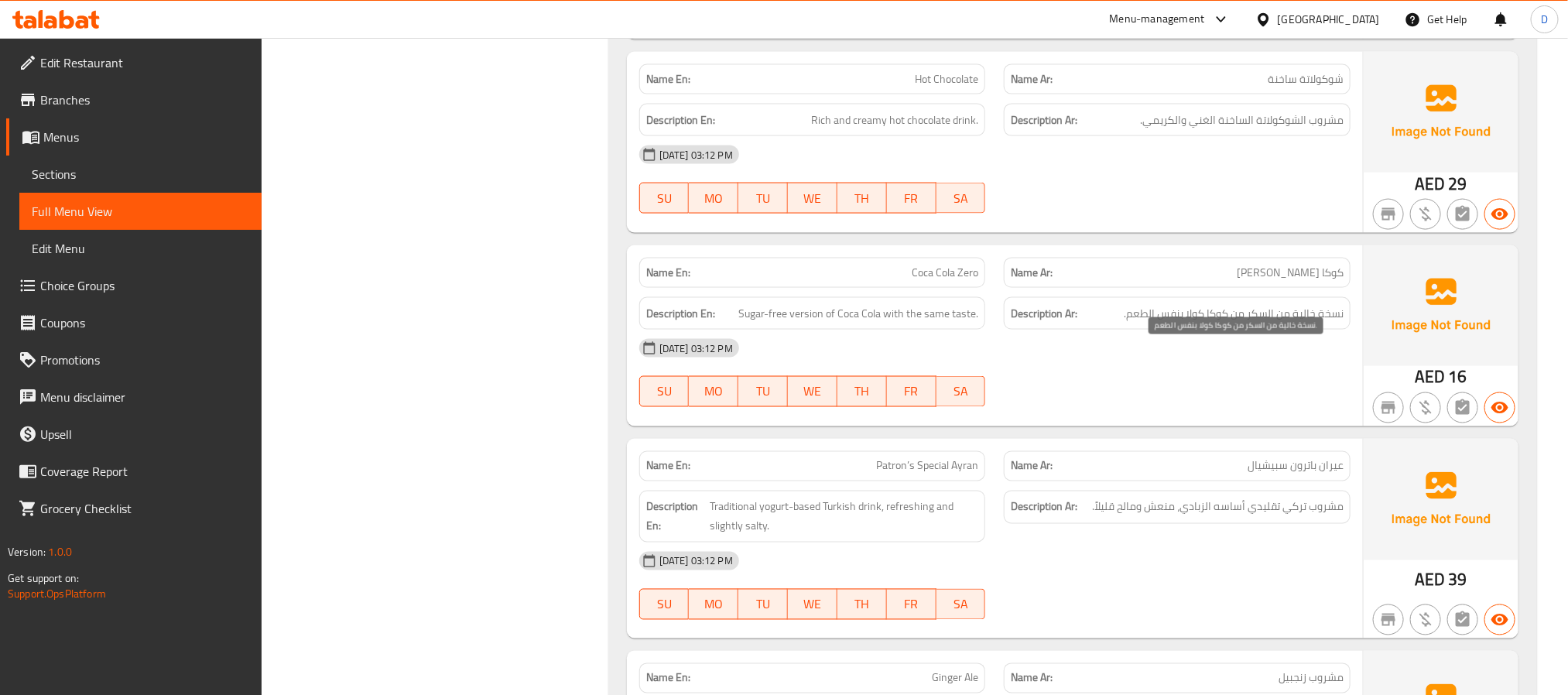
click at [1326, 324] on span "نسخة خالية من السكر من كوكا كولا بنفس الطعم." at bounding box center [1233, 314] width 220 height 19
click at [1313, 367] on div "[DATE] 03:12 PM" at bounding box center [995, 348] width 730 height 37
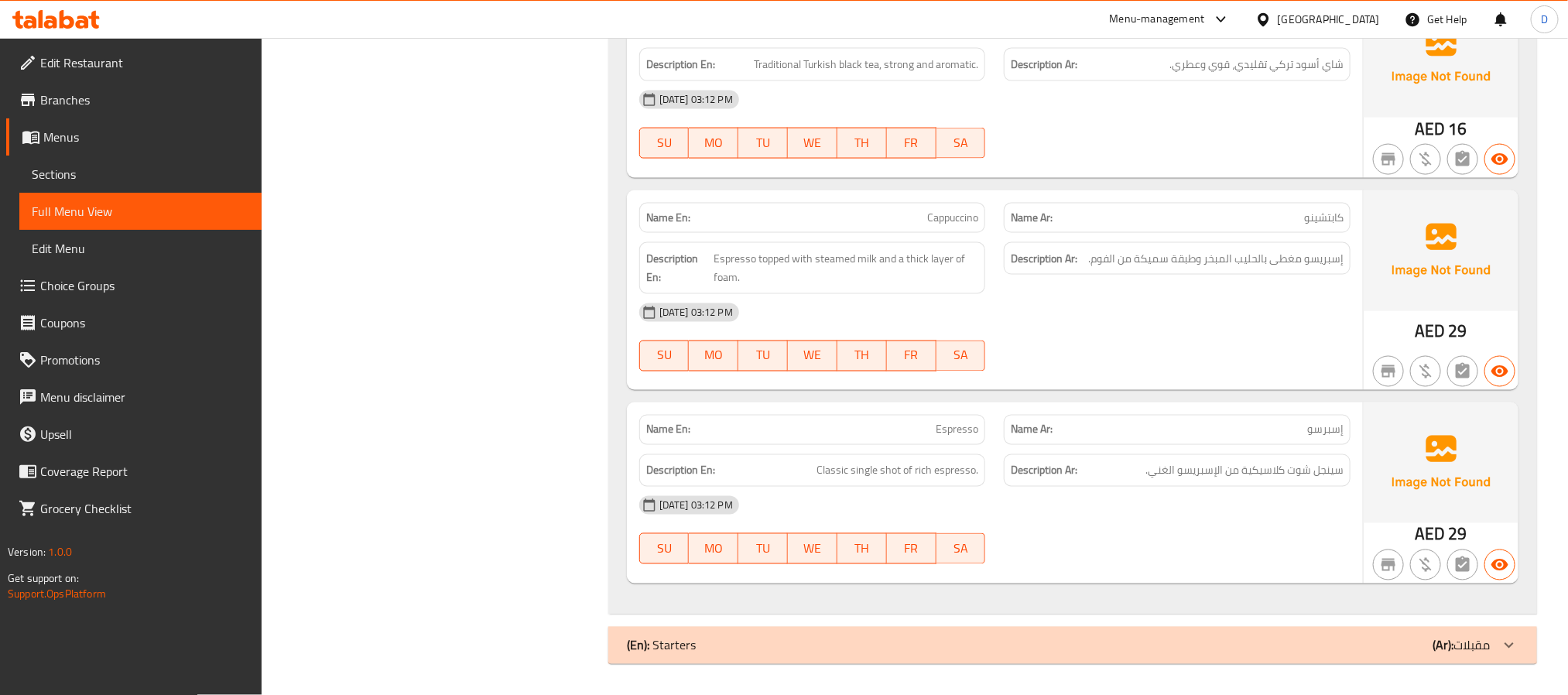
scroll to position [16998, 0]
click at [1196, 632] on div "(En): Starters (Ar): مقبلات" at bounding box center [1072, 645] width 929 height 37
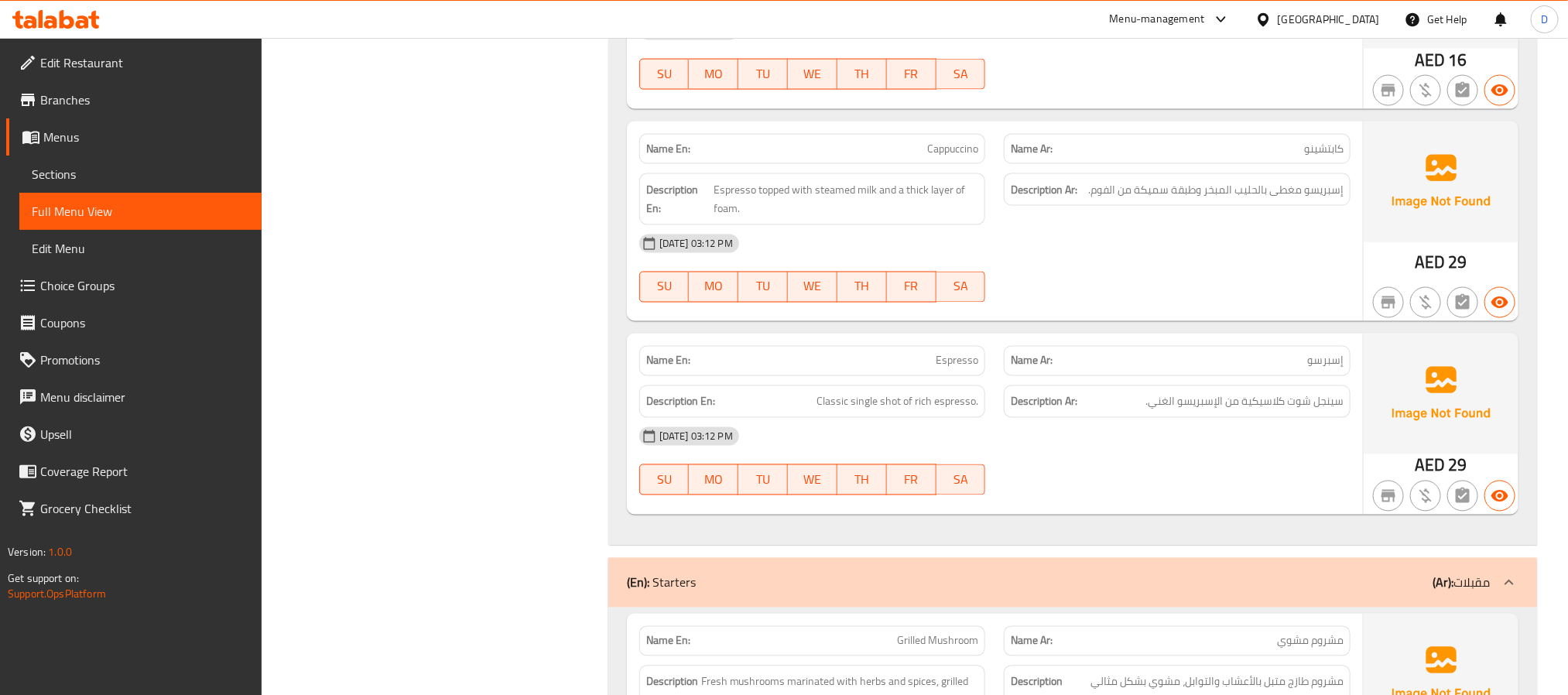
scroll to position [17249, 0]
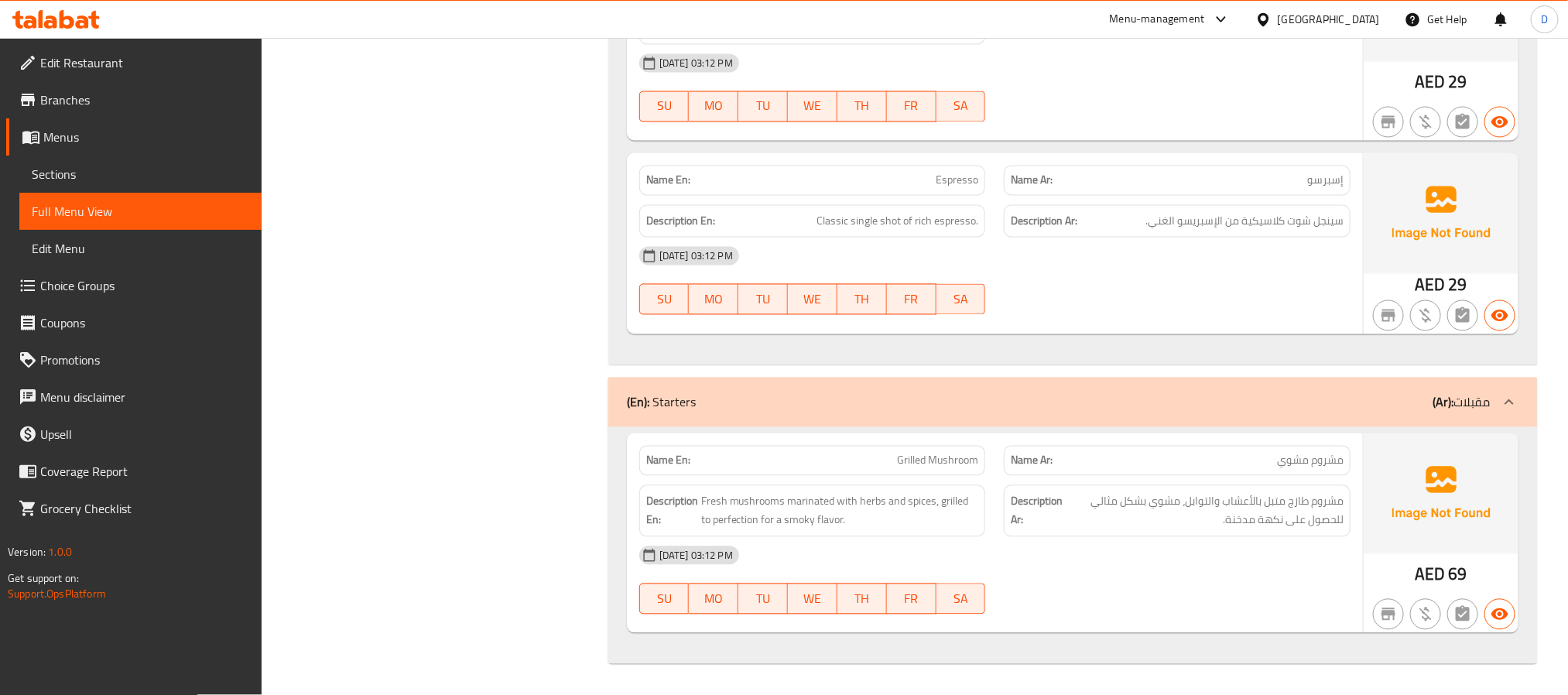
click at [1221, 562] on div "[DATE] 03:12 PM" at bounding box center [995, 556] width 730 height 37
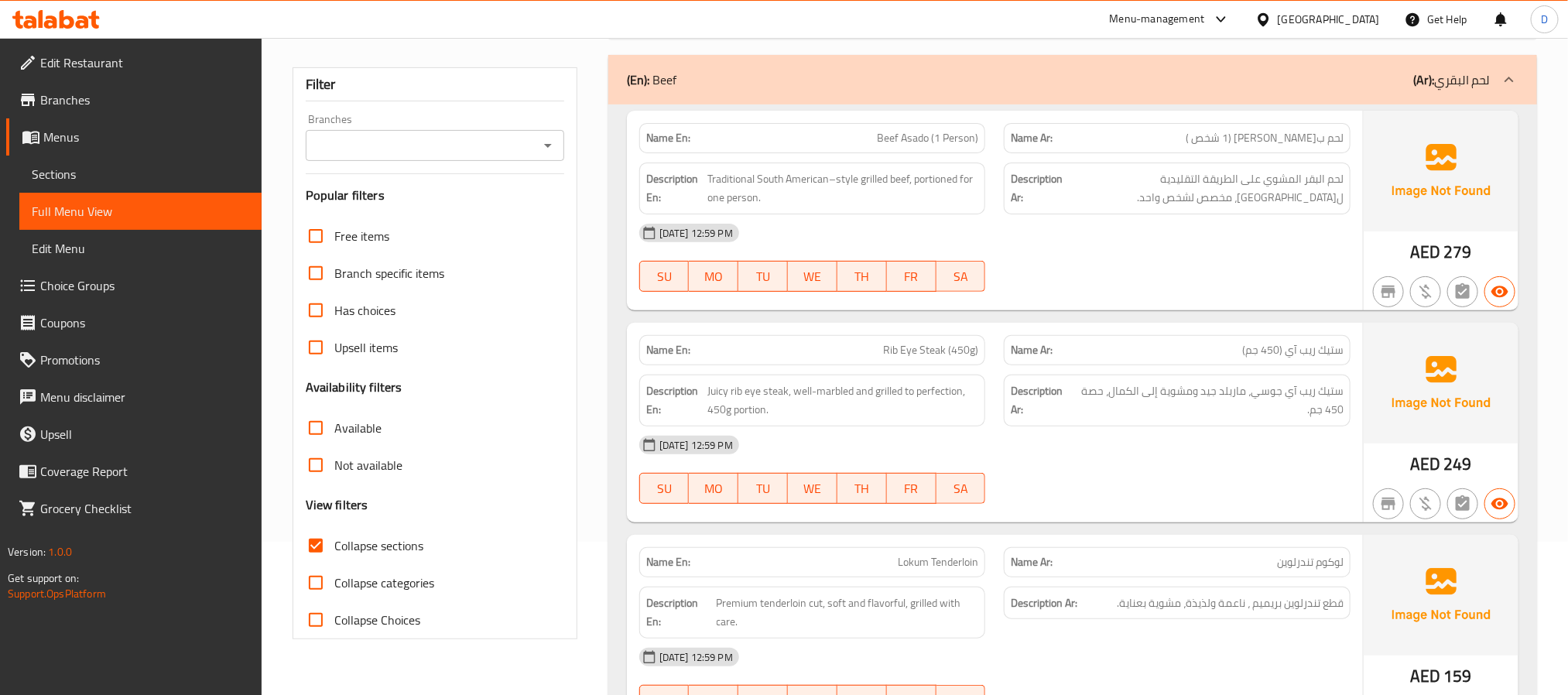
scroll to position [0, 0]
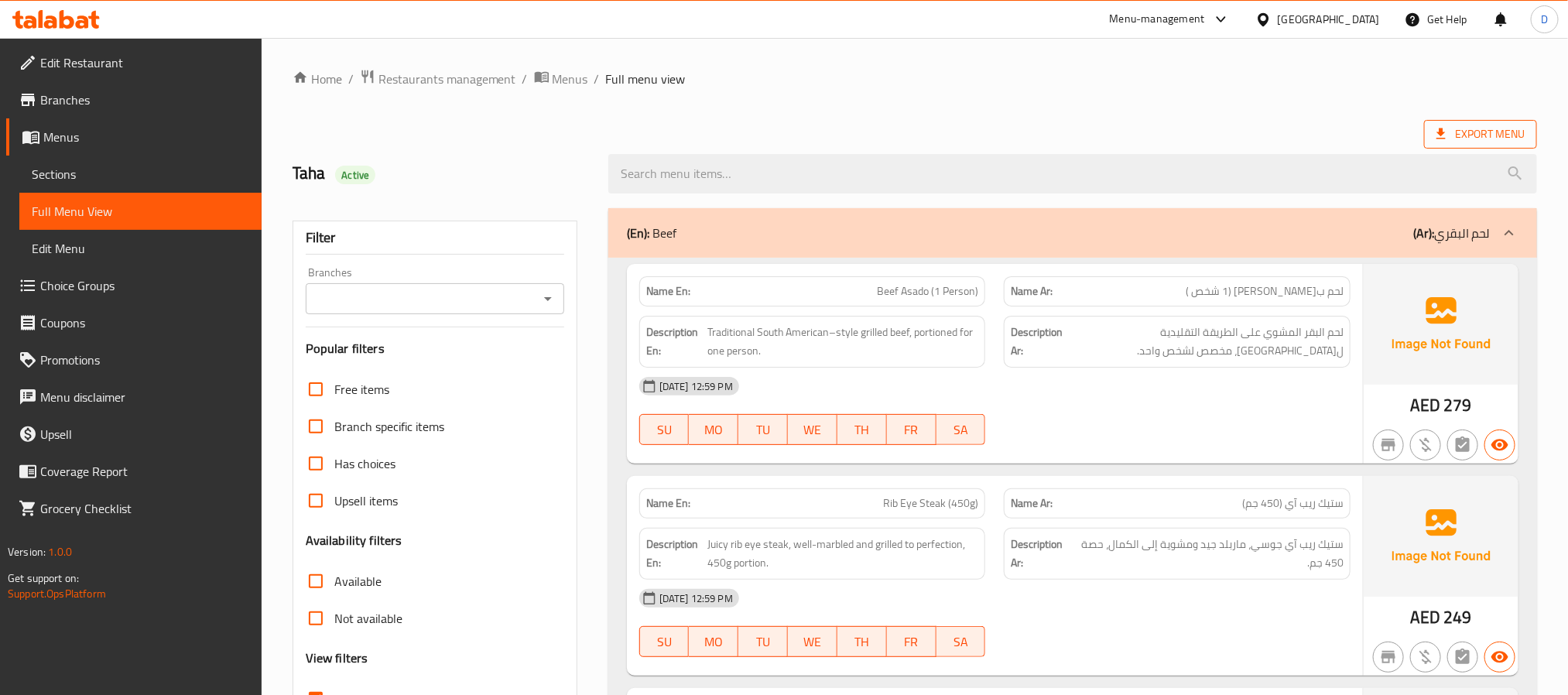
click at [1516, 130] on span "Export Menu" at bounding box center [1481, 134] width 89 height 19
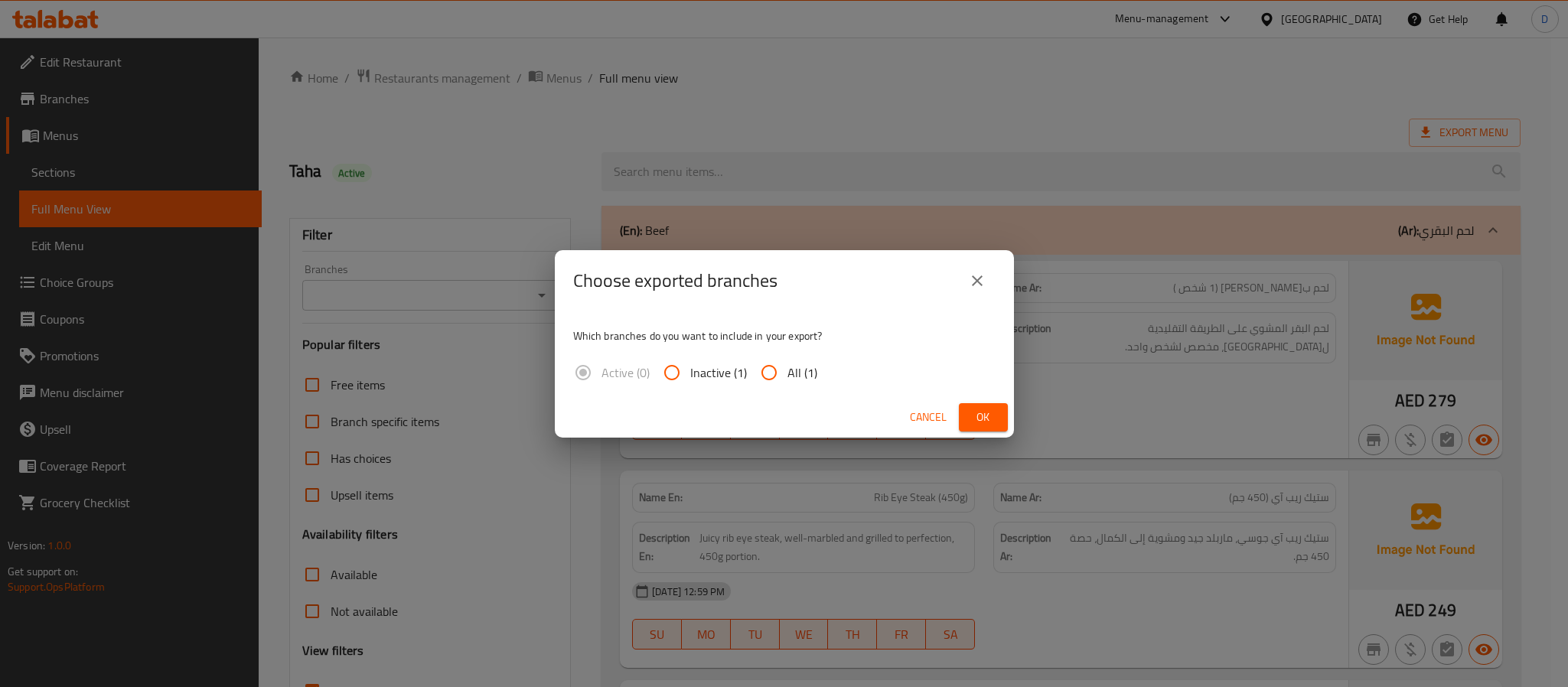
click at [996, 411] on button "Ok" at bounding box center [983, 417] width 49 height 29
